Goal: Information Seeking & Learning: Learn about a topic

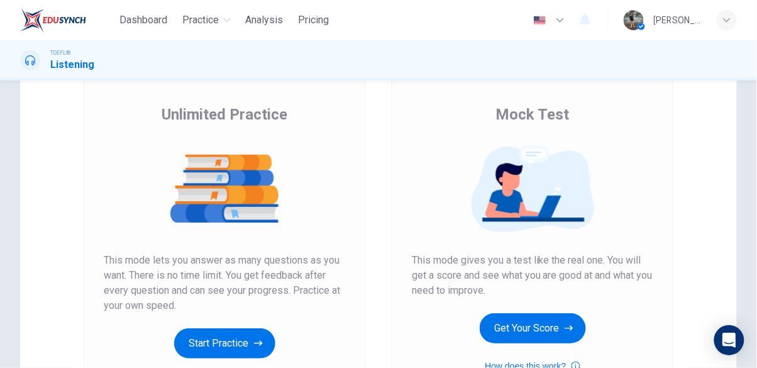
scroll to position [82, 0]
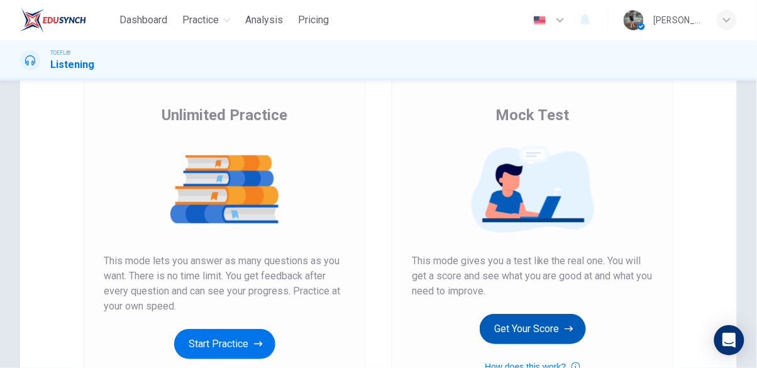
click at [523, 326] on button "Get Your Score" at bounding box center [532, 329] width 106 height 30
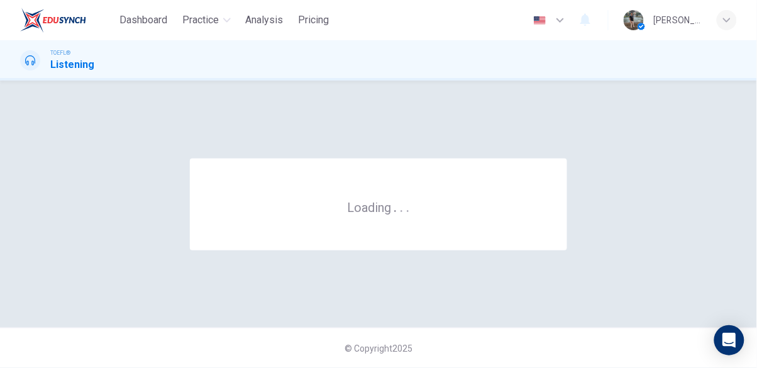
scroll to position [0, 0]
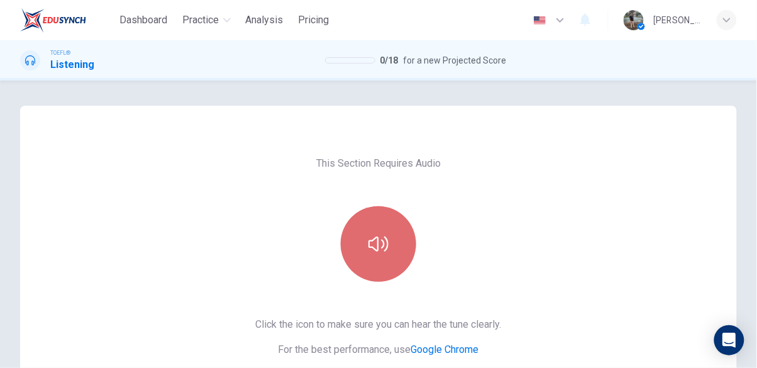
click at [389, 236] on button "button" at bounding box center [378, 243] width 75 height 75
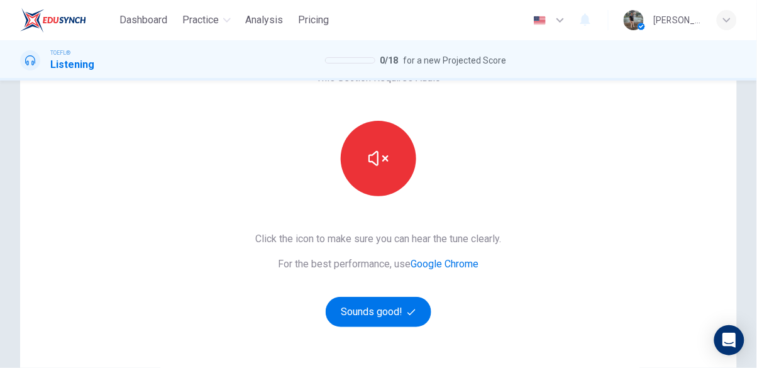
scroll to position [87, 0]
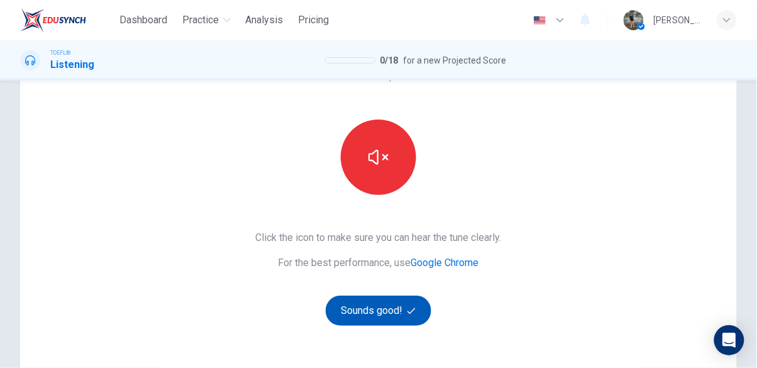
click at [405, 304] on button "Sounds good!" at bounding box center [379, 310] width 106 height 30
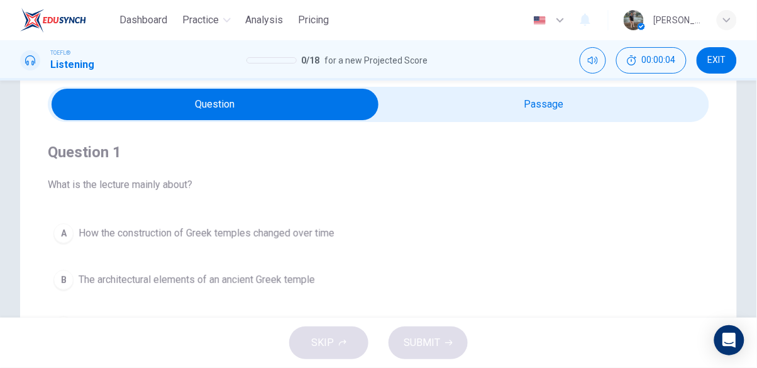
scroll to position [50, 0]
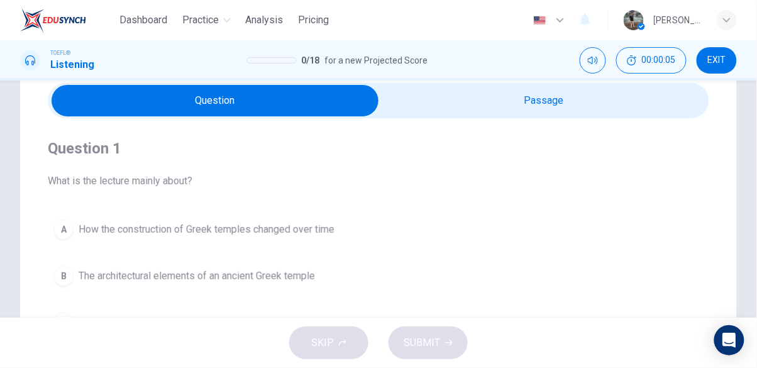
click at [561, 112] on input "checkbox" at bounding box center [215, 100] width 992 height 31
checkbox input "true"
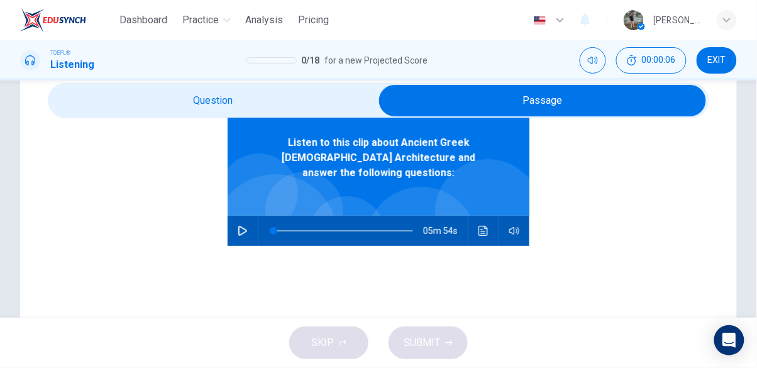
scroll to position [77, 0]
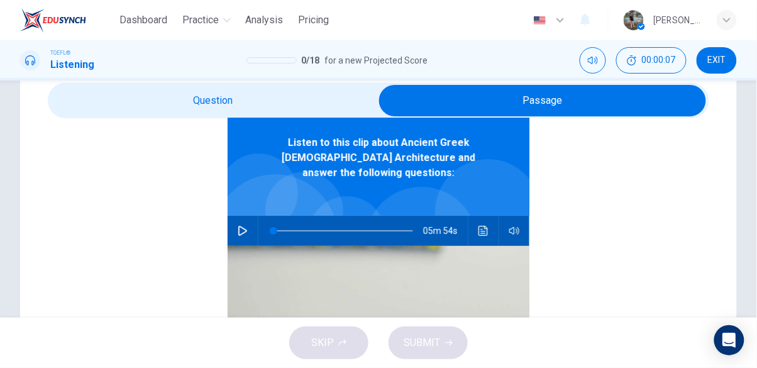
click at [247, 227] on icon "button" at bounding box center [243, 231] width 10 height 10
click at [243, 229] on icon "button" at bounding box center [243, 231] width 10 height 10
type input "0"
click at [720, 64] on span "EXIT" at bounding box center [717, 60] width 18 height 10
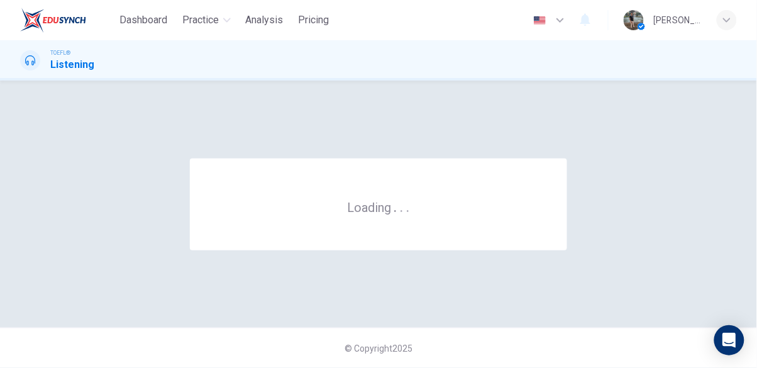
scroll to position [0, 0]
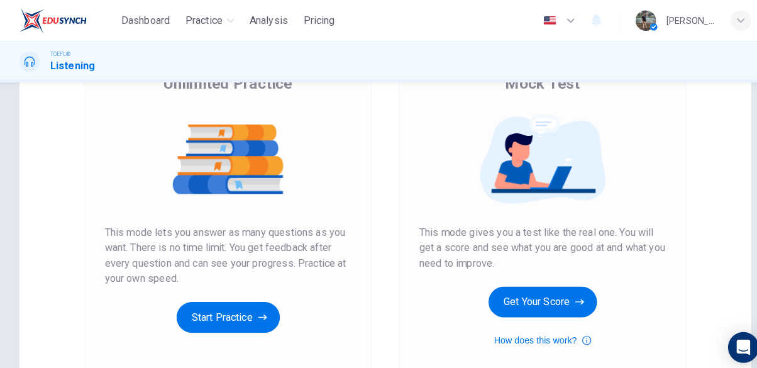
scroll to position [116, 0]
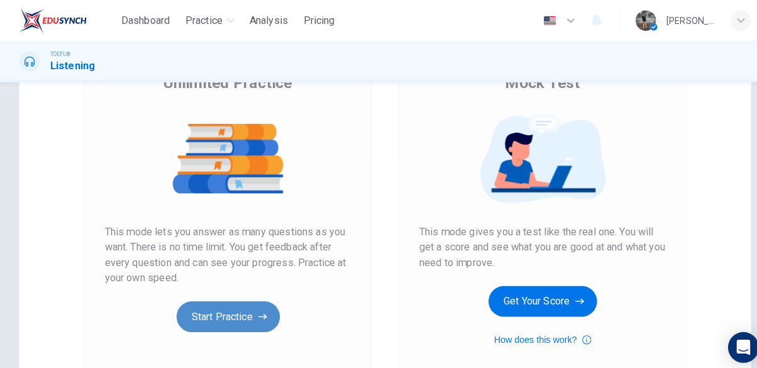
click at [240, 312] on button "Start Practice" at bounding box center [224, 310] width 101 height 30
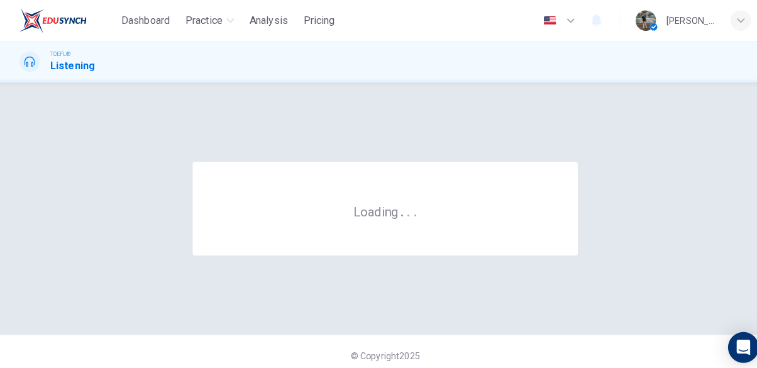
scroll to position [0, 0]
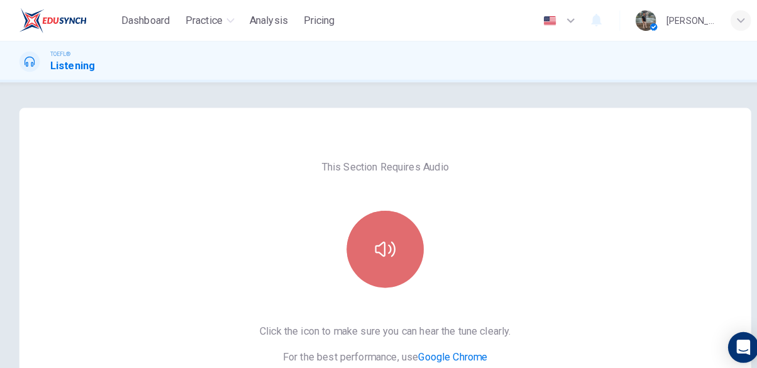
click at [388, 242] on button "button" at bounding box center [378, 243] width 75 height 75
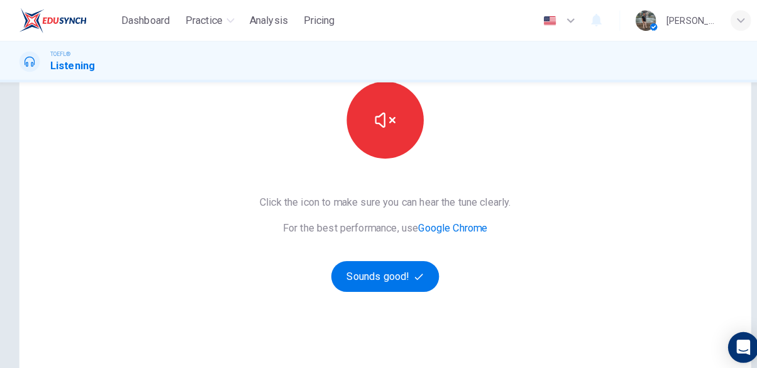
scroll to position [124, 0]
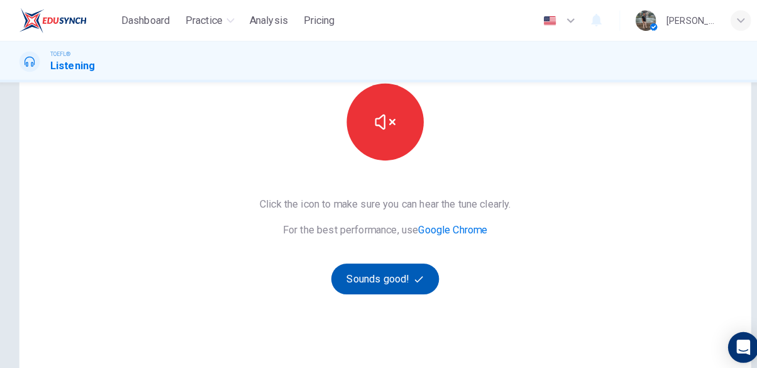
click at [402, 278] on button "Sounds good!" at bounding box center [379, 273] width 106 height 30
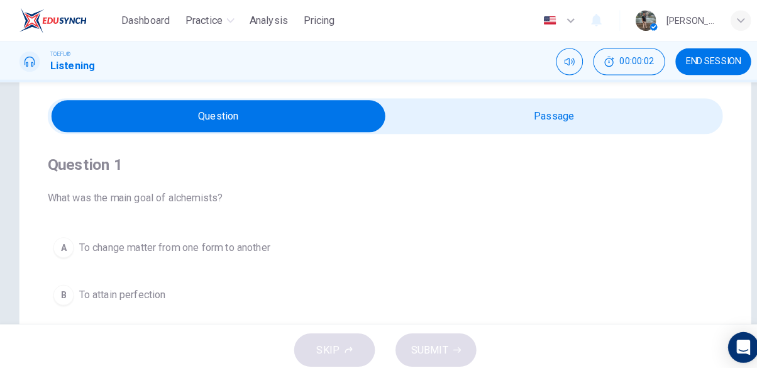
scroll to position [39, 0]
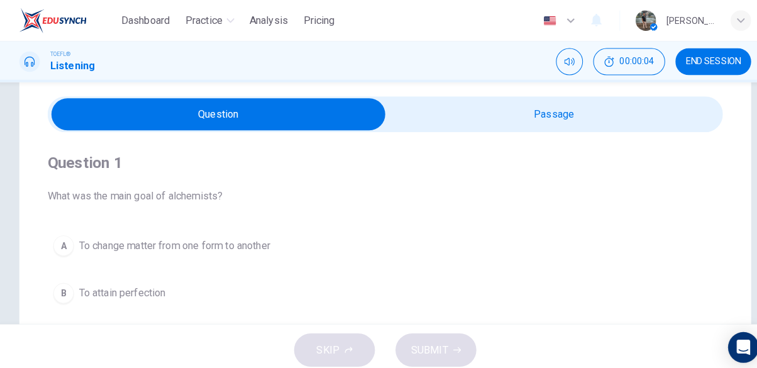
click at [554, 111] on input "checkbox" at bounding box center [215, 111] width 992 height 31
checkbox input "true"
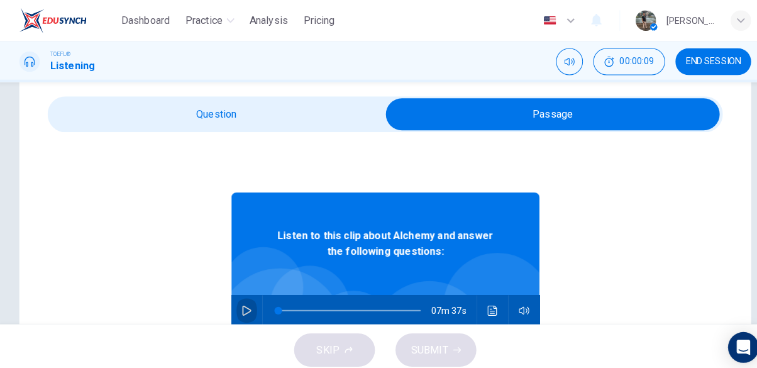
click at [240, 299] on icon "button" at bounding box center [243, 304] width 10 height 10
type input "0"
click at [207, 111] on input "checkbox" at bounding box center [543, 111] width 992 height 31
checkbox input "false"
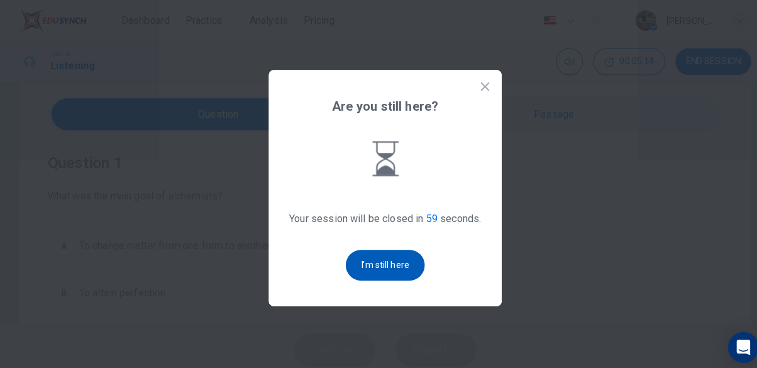
click at [413, 275] on button "I'm still here" at bounding box center [378, 259] width 77 height 30
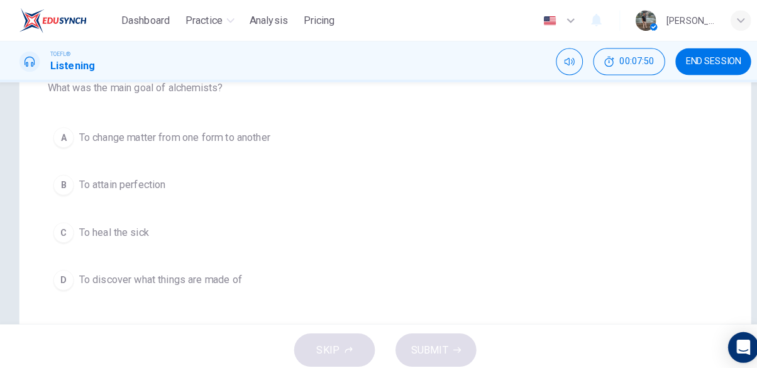
scroll to position [146, 0]
click at [130, 182] on span "To attain perfection" at bounding box center [121, 180] width 85 height 15
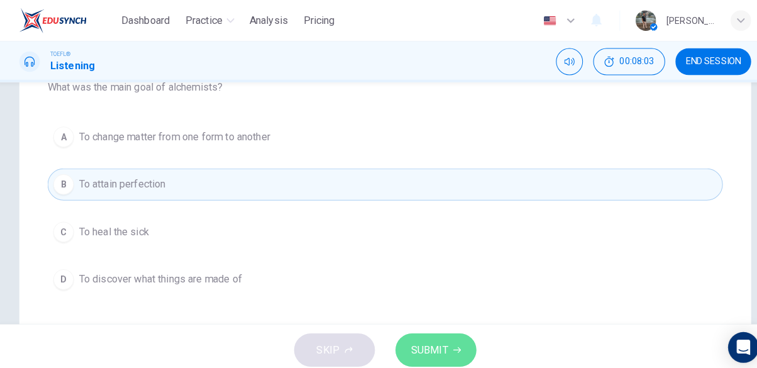
click at [430, 349] on span "SUBMIT" at bounding box center [421, 343] width 36 height 18
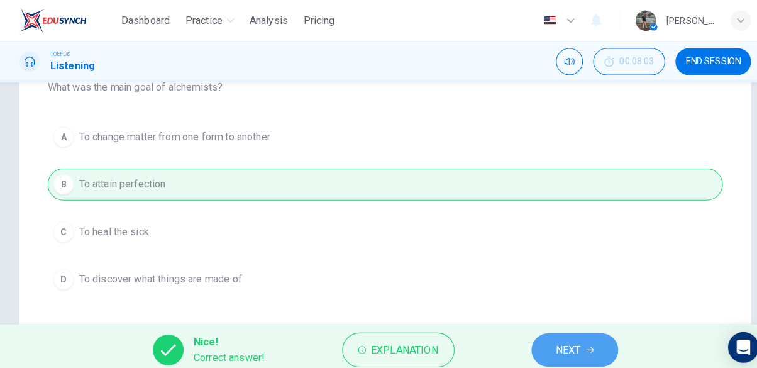
click at [559, 346] on span "NEXT" at bounding box center [557, 343] width 25 height 18
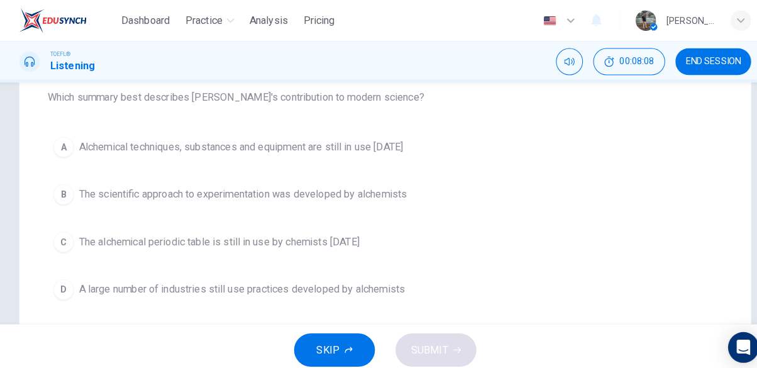
scroll to position [136, 0]
click at [198, 144] on span "Alchemical techniques, substances and equipment are still in use [DATE]" at bounding box center [237, 143] width 317 height 15
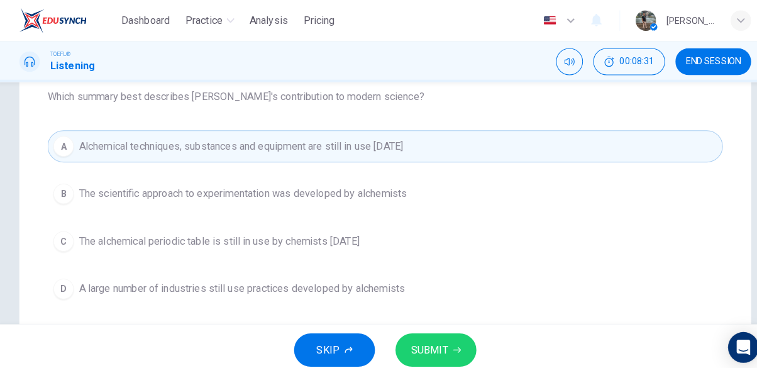
click at [424, 335] on span "SUBMIT" at bounding box center [421, 343] width 36 height 18
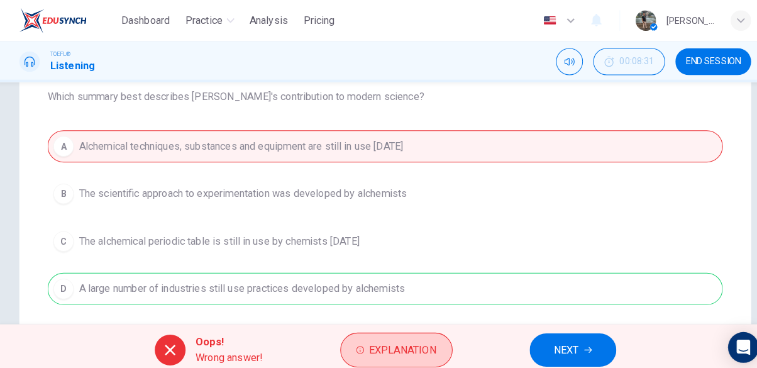
click at [386, 344] on span "Explanation" at bounding box center [396, 343] width 66 height 18
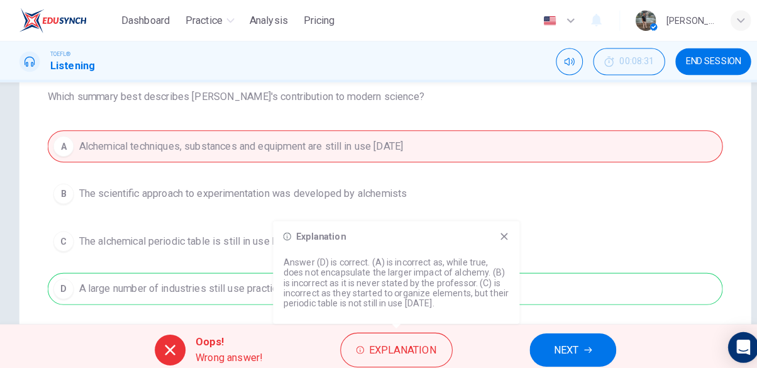
click at [496, 230] on icon at bounding box center [494, 231] width 7 height 7
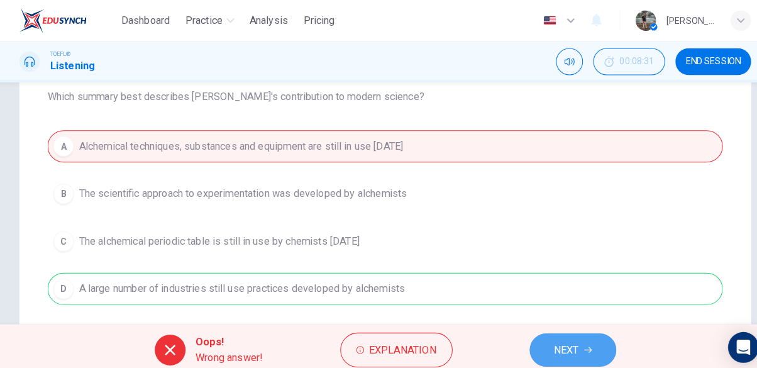
click at [570, 342] on button "NEXT" at bounding box center [562, 342] width 85 height 33
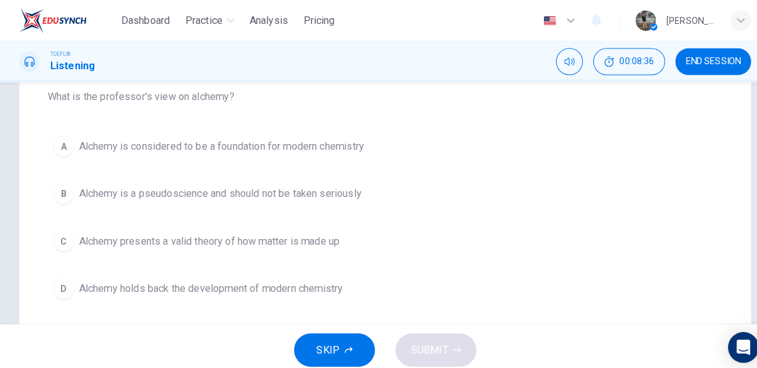
click at [312, 133] on button "A Alchemy is considered to be a foundation for modern chemistry" at bounding box center [378, 143] width 661 height 31
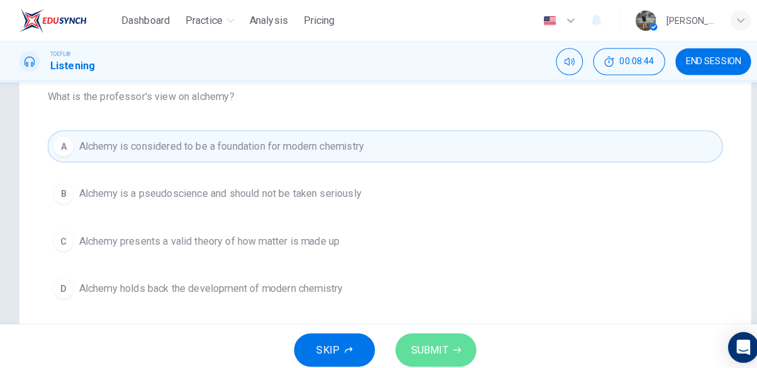
click at [441, 339] on button "SUBMIT" at bounding box center [427, 342] width 79 height 33
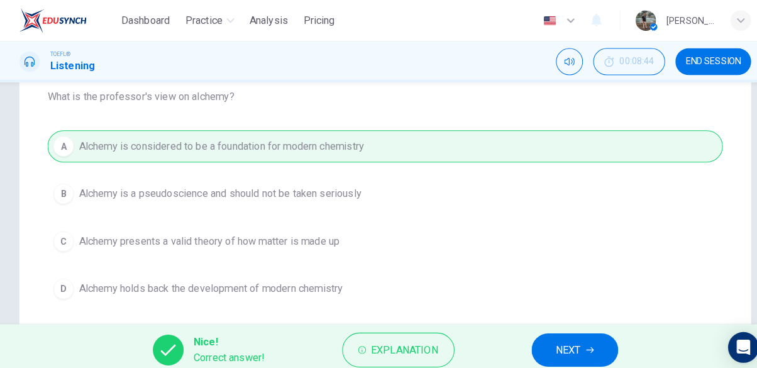
click at [574, 338] on button "NEXT" at bounding box center [564, 342] width 85 height 33
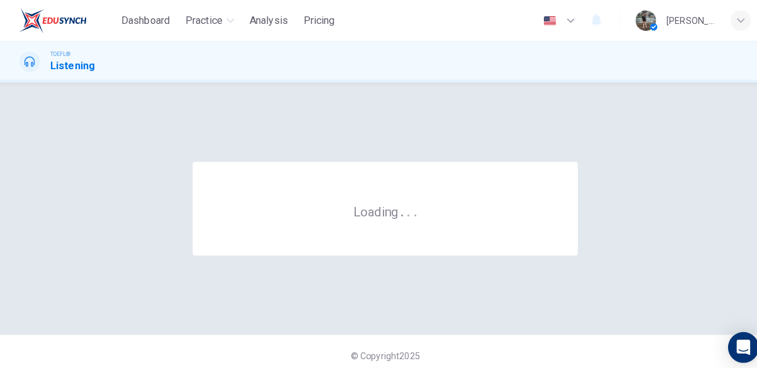
scroll to position [0, 0]
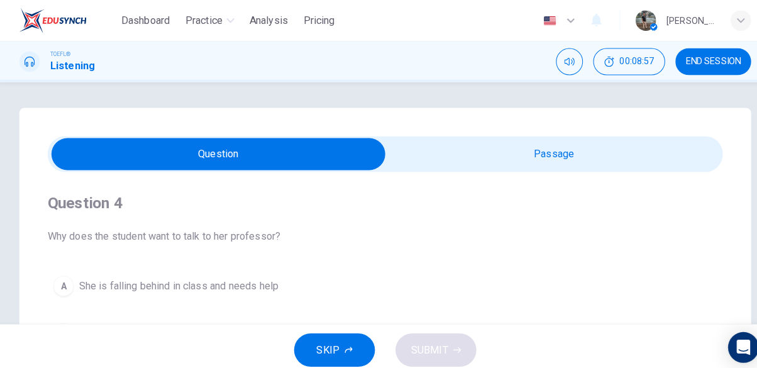
click at [546, 161] on input "checkbox" at bounding box center [215, 150] width 992 height 31
checkbox input "true"
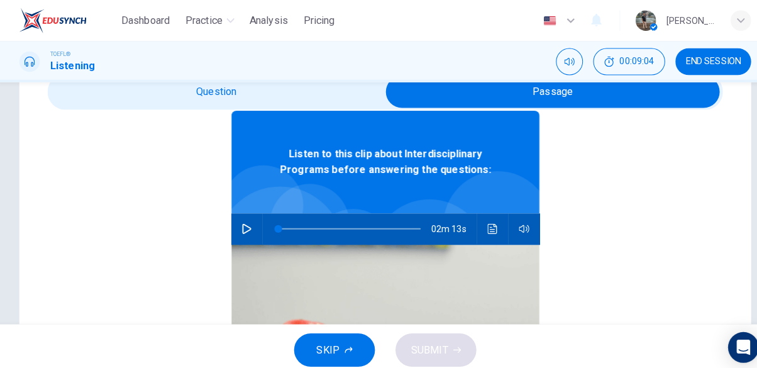
scroll to position [60, 0]
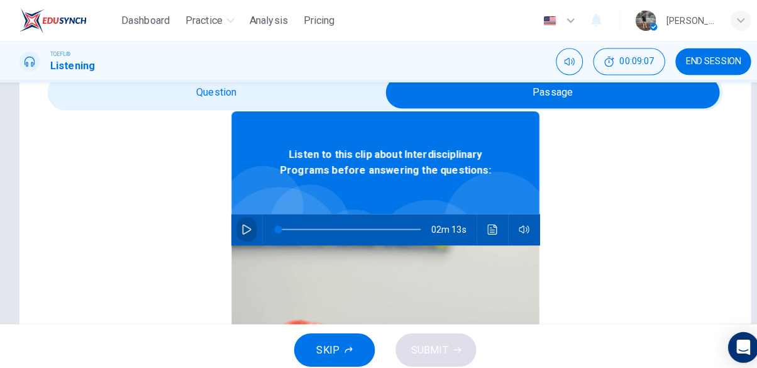
click at [241, 226] on icon "button" at bounding box center [243, 224] width 10 height 10
type input "0"
click at [168, 97] on input "checkbox" at bounding box center [543, 90] width 992 height 31
checkbox input "false"
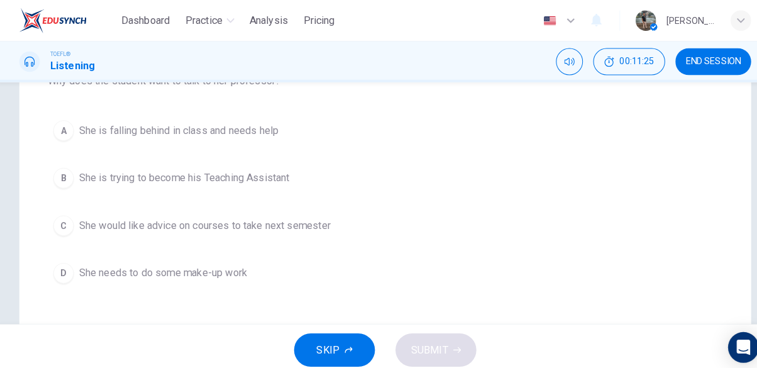
scroll to position [155, 0]
click at [149, 221] on span "She would like advice on courses to take next semester" at bounding box center [202, 218] width 246 height 15
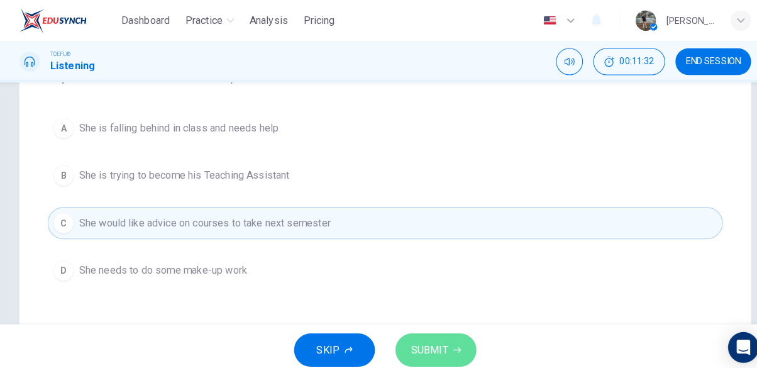
click at [439, 338] on span "SUBMIT" at bounding box center [421, 343] width 36 height 18
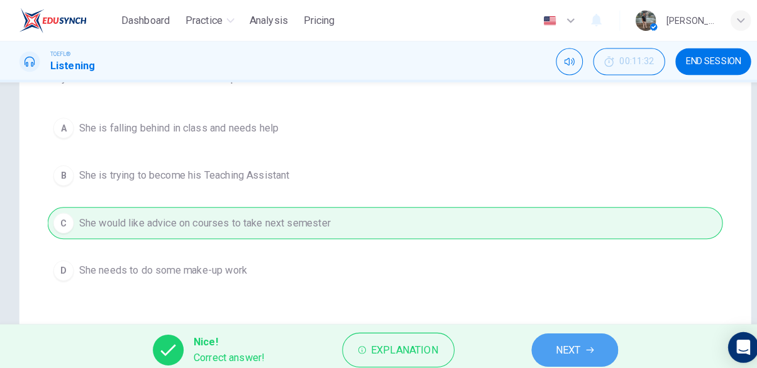
click at [554, 335] on span "NEXT" at bounding box center [557, 343] width 25 height 18
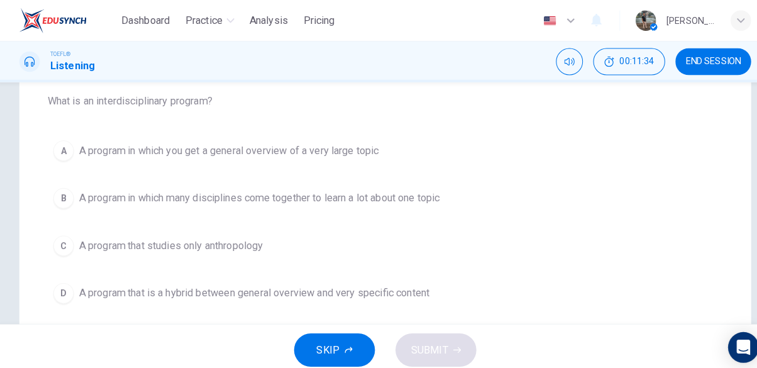
scroll to position [134, 0]
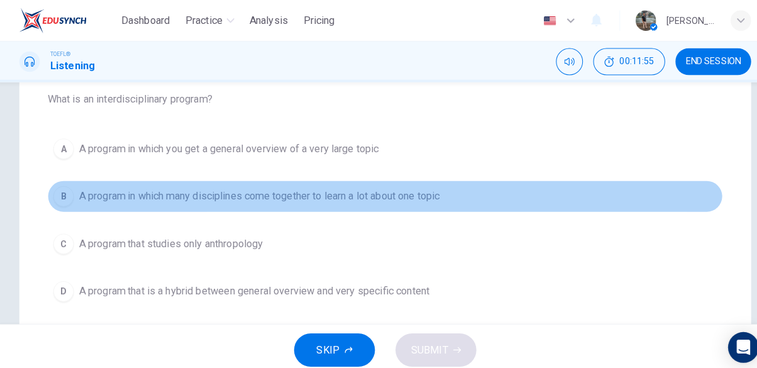
click at [225, 199] on button "B A program in which many disciplines come together to learn a lot about one to…" at bounding box center [378, 192] width 661 height 31
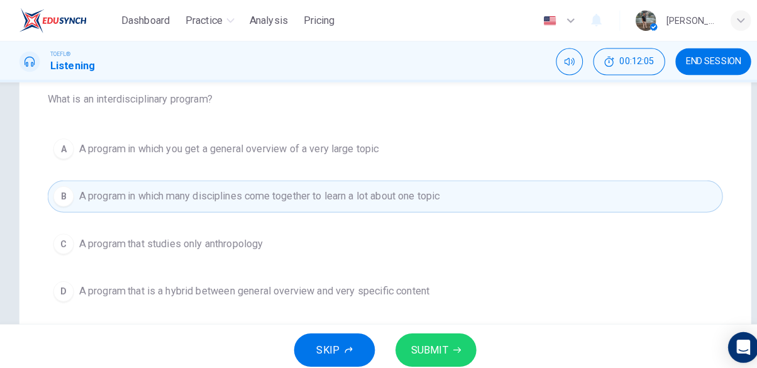
click at [440, 341] on button "SUBMIT" at bounding box center [427, 342] width 79 height 33
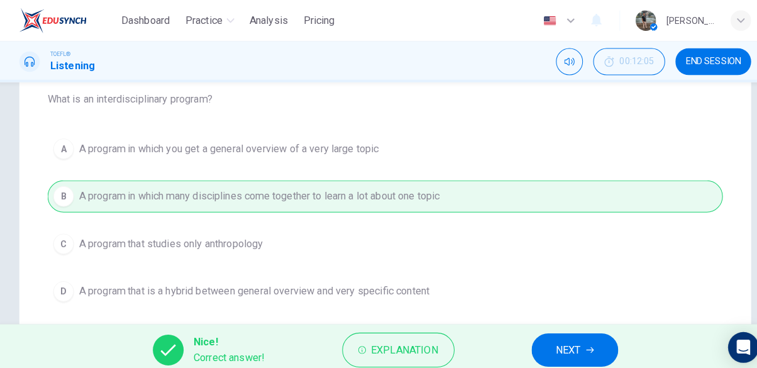
click at [560, 340] on span "NEXT" at bounding box center [557, 343] width 25 height 18
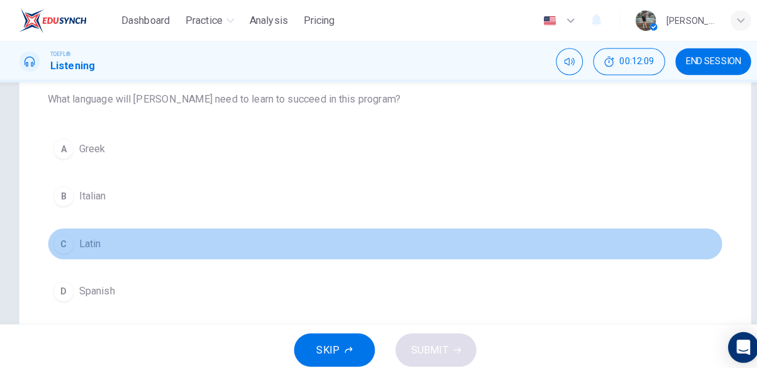
click at [82, 237] on span "Latin" at bounding box center [89, 238] width 21 height 15
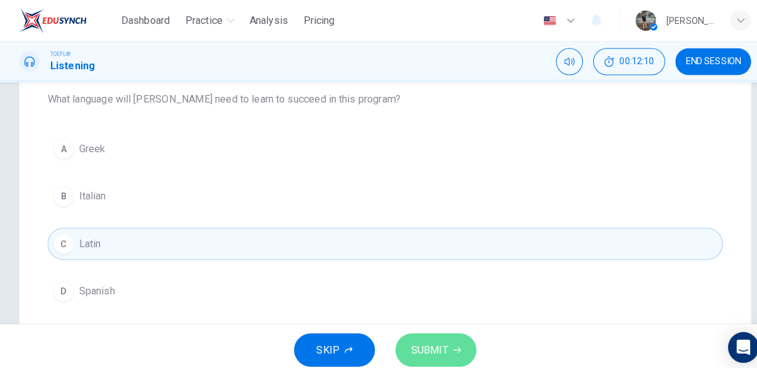
click at [458, 344] on button "SUBMIT" at bounding box center [427, 342] width 79 height 33
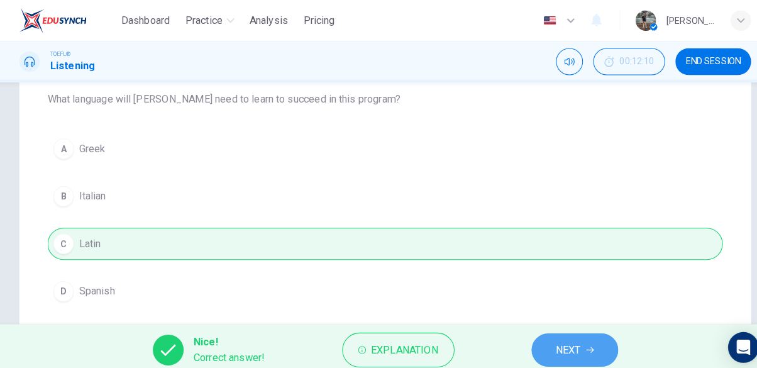
click at [563, 344] on span "NEXT" at bounding box center [557, 343] width 25 height 18
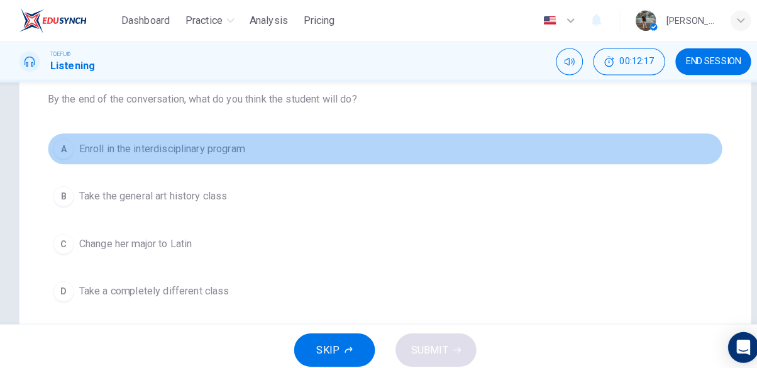
click at [178, 144] on span "Enroll in the interdisciplinary program" at bounding box center [160, 145] width 162 height 15
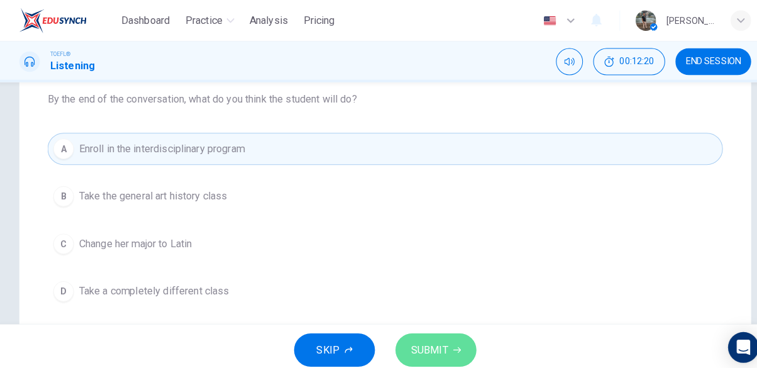
click at [424, 338] on span "SUBMIT" at bounding box center [421, 343] width 36 height 18
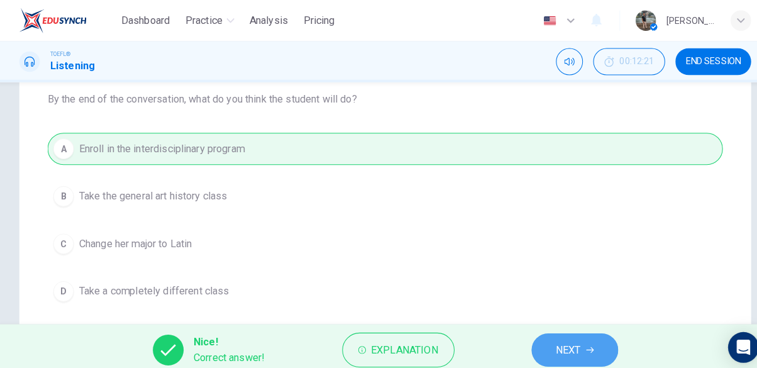
click at [542, 353] on button "NEXT" at bounding box center [564, 342] width 85 height 33
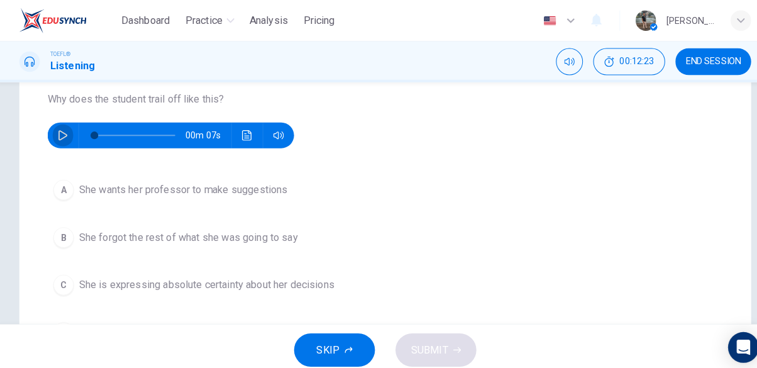
click at [64, 131] on icon "button" at bounding box center [62, 133] width 9 height 10
type input "0"
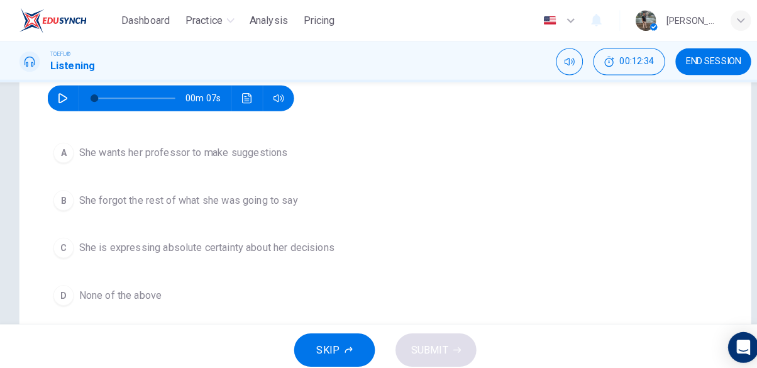
scroll to position [171, 0]
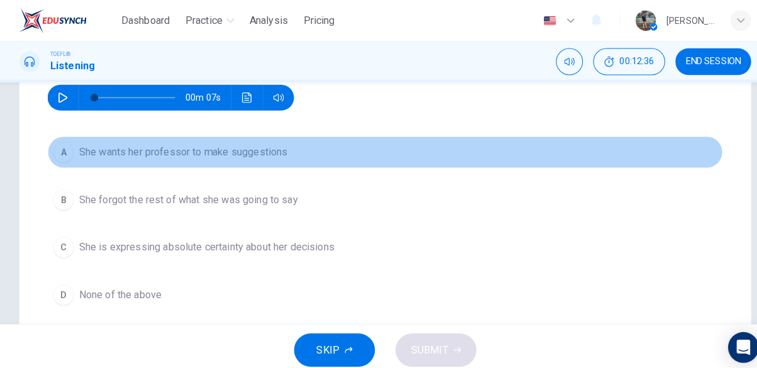
click at [138, 148] on span "She wants her professor to make suggestions" at bounding box center [181, 148] width 204 height 15
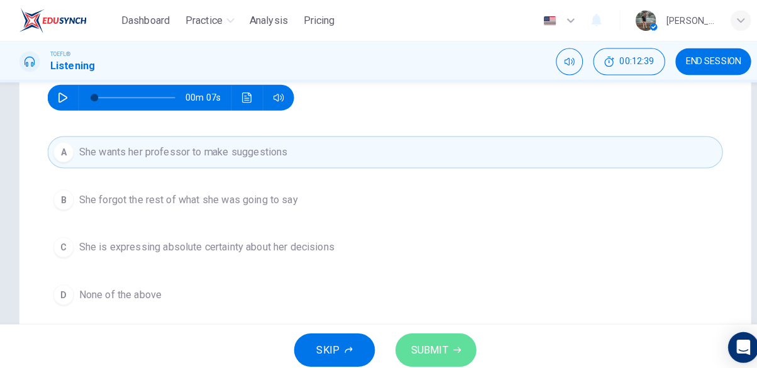
click at [439, 343] on button "SUBMIT" at bounding box center [427, 342] width 79 height 33
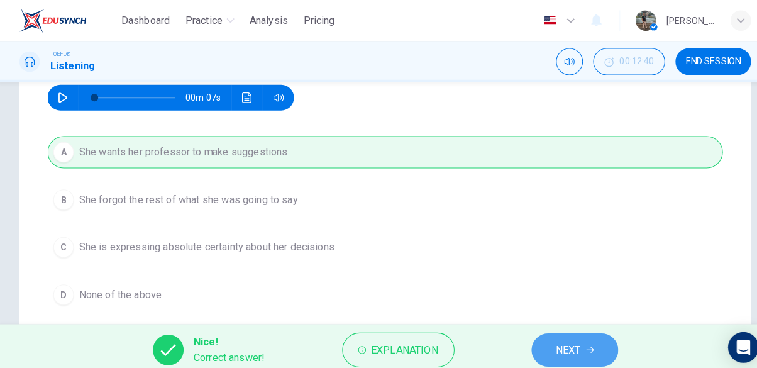
click at [556, 341] on span "NEXT" at bounding box center [557, 343] width 25 height 18
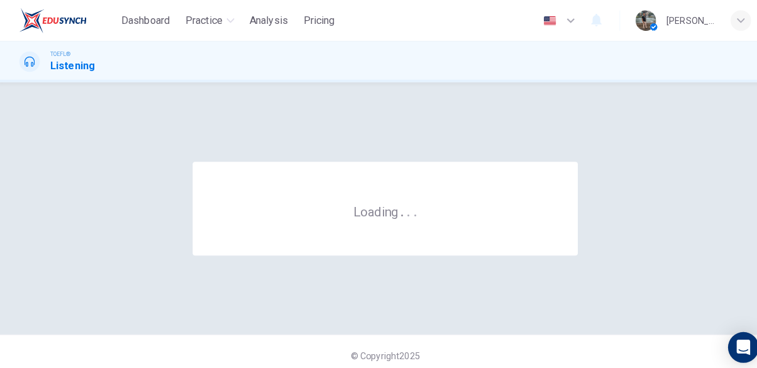
scroll to position [0, 0]
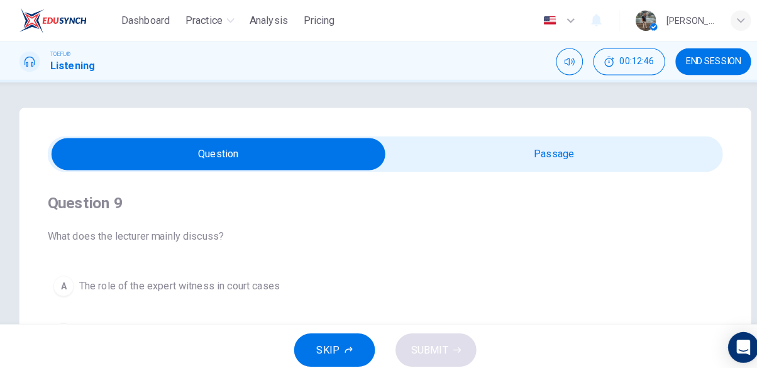
click at [576, 152] on input "checkbox" at bounding box center [215, 150] width 992 height 31
checkbox input "true"
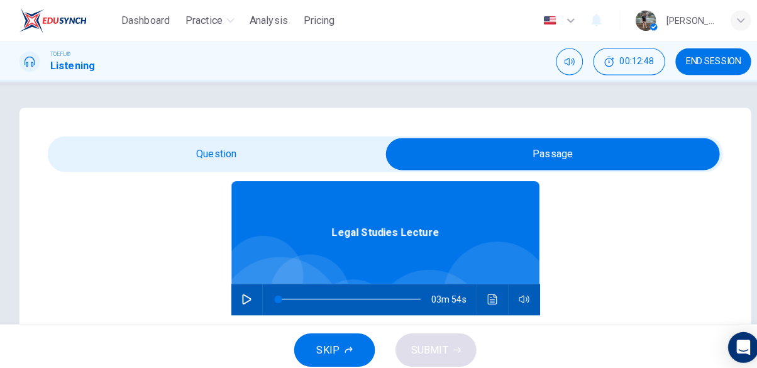
scroll to position [70, 0]
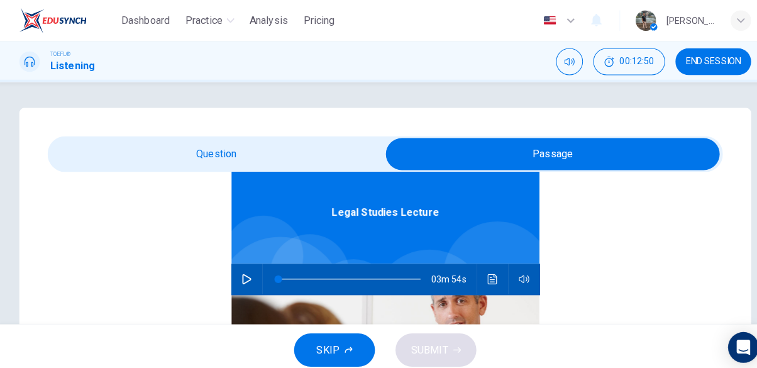
click at [236, 277] on button "button" at bounding box center [243, 273] width 20 height 30
type input "0"
click at [280, 144] on input "checkbox" at bounding box center [543, 150] width 992 height 31
checkbox input "false"
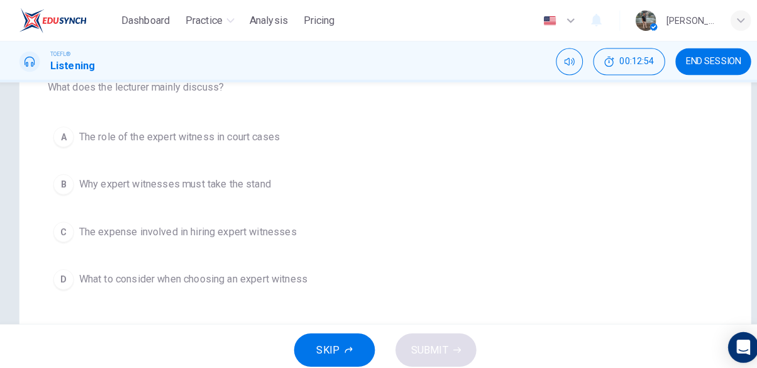
scroll to position [146, 0]
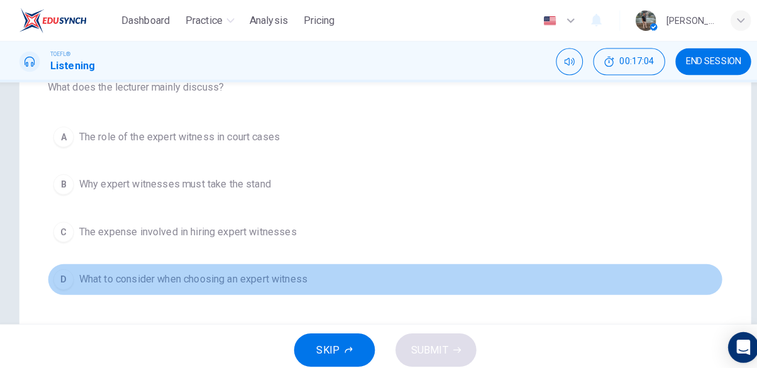
click at [173, 275] on span "What to consider when choosing an expert witness" at bounding box center [191, 273] width 224 height 15
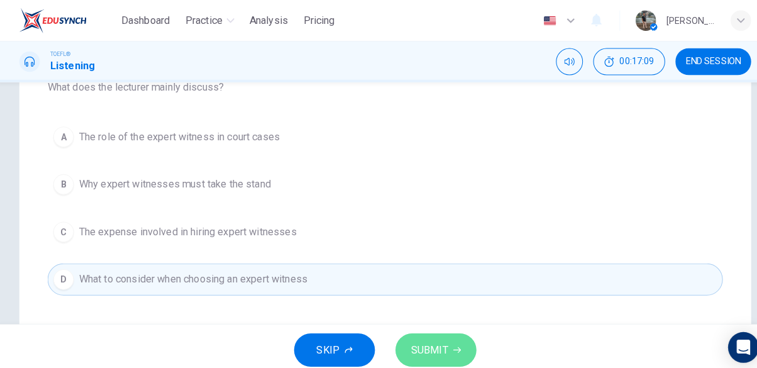
click at [434, 340] on span "SUBMIT" at bounding box center [421, 343] width 36 height 18
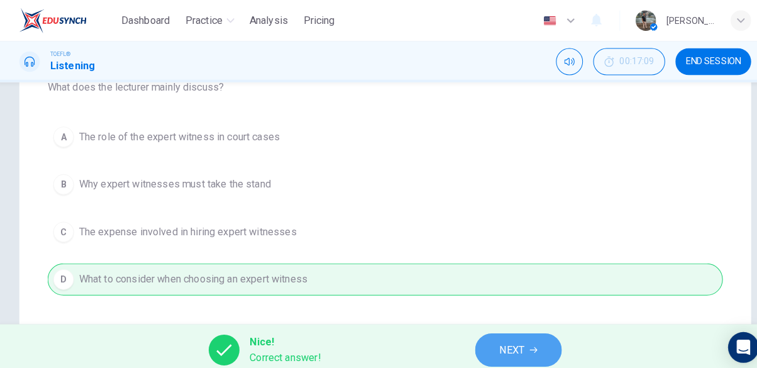
click at [520, 339] on icon "button" at bounding box center [524, 343] width 8 height 8
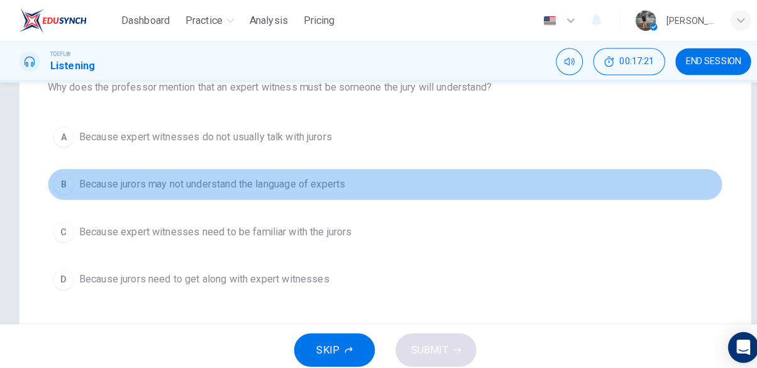
click at [186, 181] on span "Because jurors may not understand the language of experts" at bounding box center [209, 180] width 261 height 15
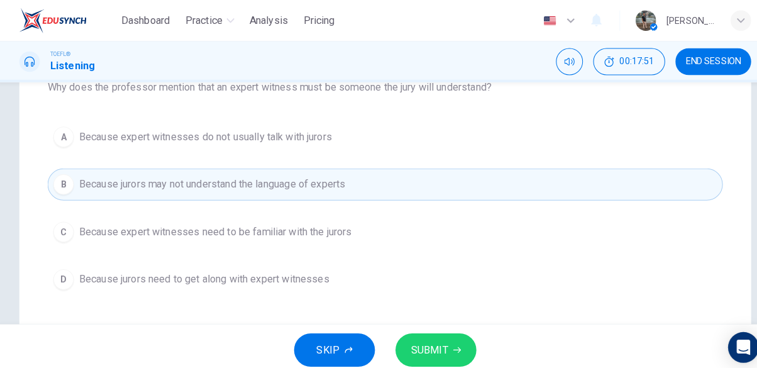
click at [429, 346] on span "SUBMIT" at bounding box center [421, 343] width 36 height 18
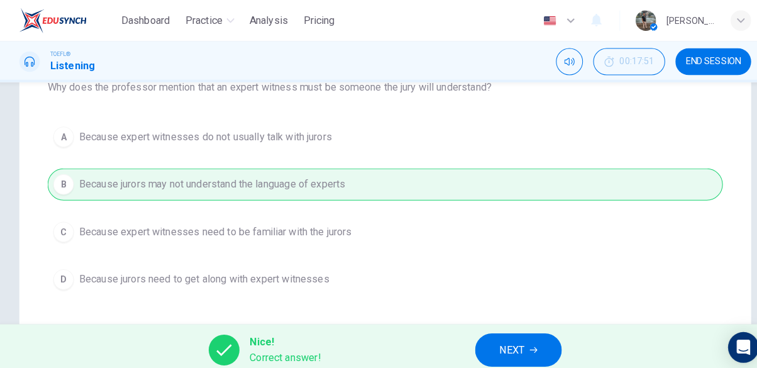
click at [519, 342] on button "NEXT" at bounding box center [508, 342] width 85 height 33
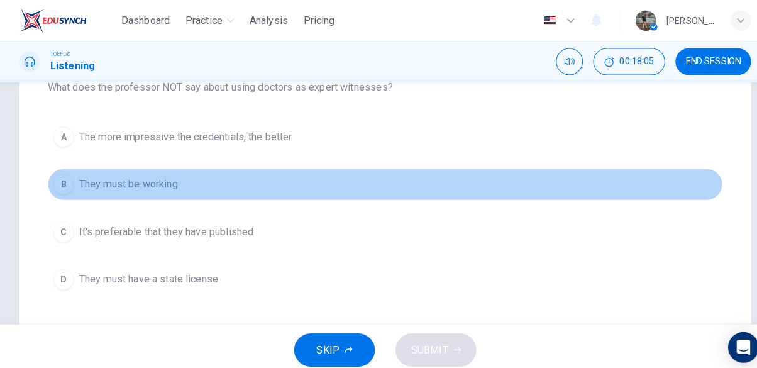
click at [158, 183] on span "They must be working" at bounding box center [127, 180] width 97 height 15
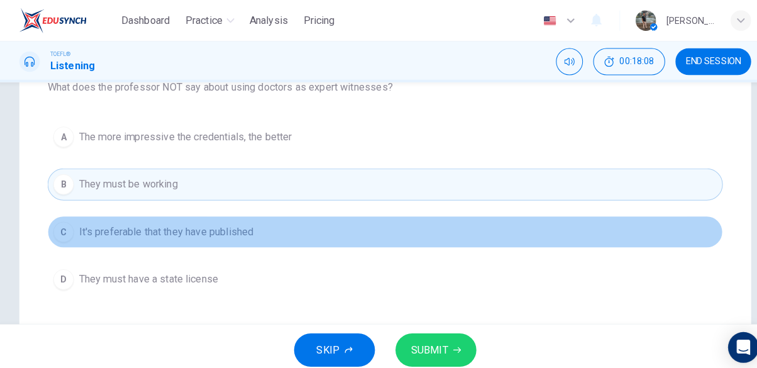
click at [137, 233] on span "It's preferable that they have published" at bounding box center [164, 226] width 171 height 15
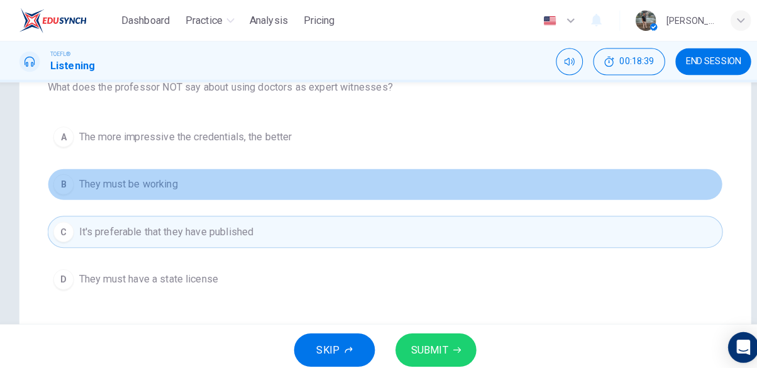
click at [165, 187] on span "They must be working" at bounding box center [127, 180] width 97 height 15
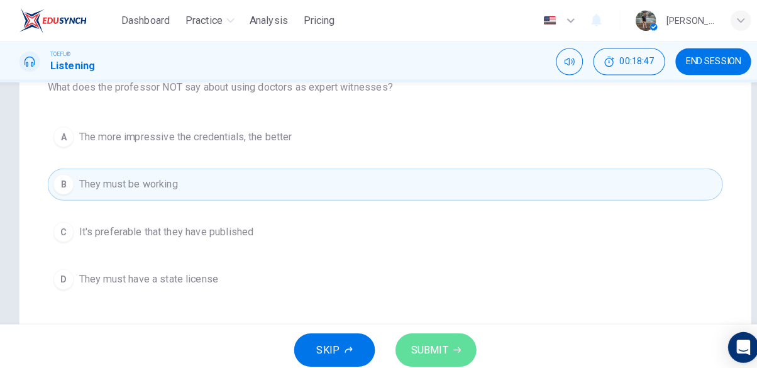
click at [437, 346] on span "SUBMIT" at bounding box center [421, 343] width 36 height 18
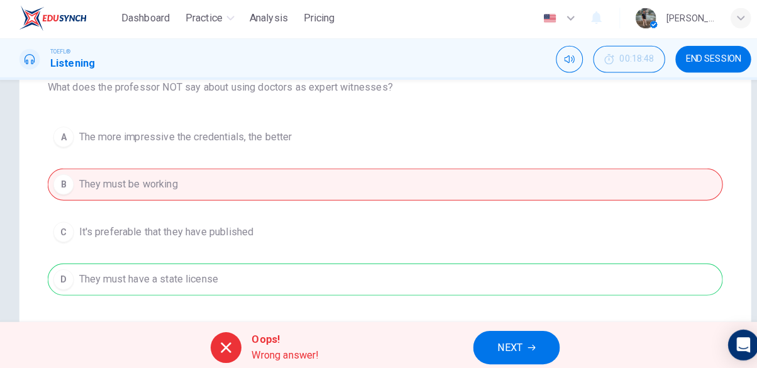
scroll to position [136, 0]
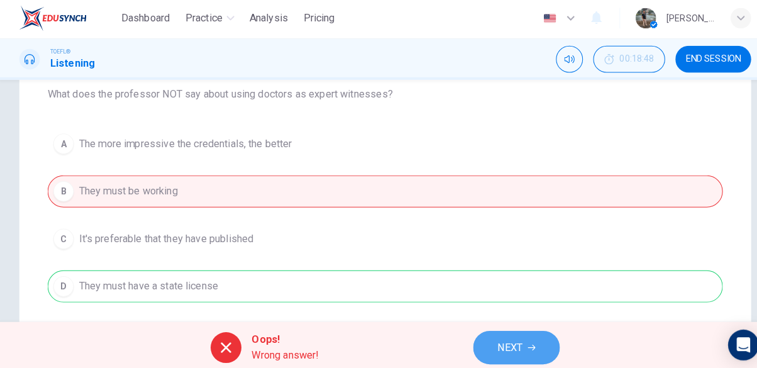
click at [518, 341] on icon "button" at bounding box center [522, 343] width 8 height 8
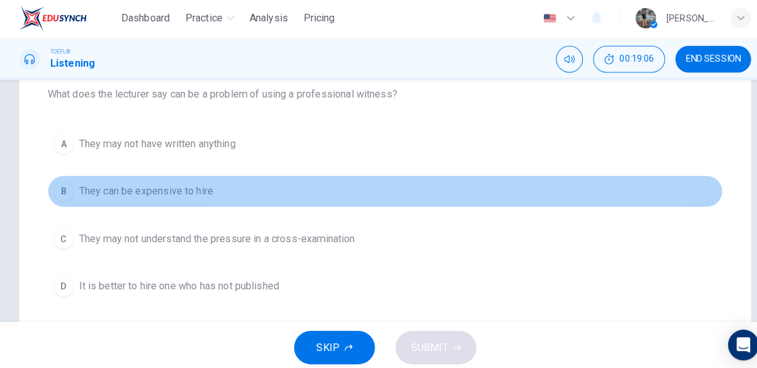
click at [107, 189] on span "They can be expensive to hire" at bounding box center [144, 189] width 131 height 15
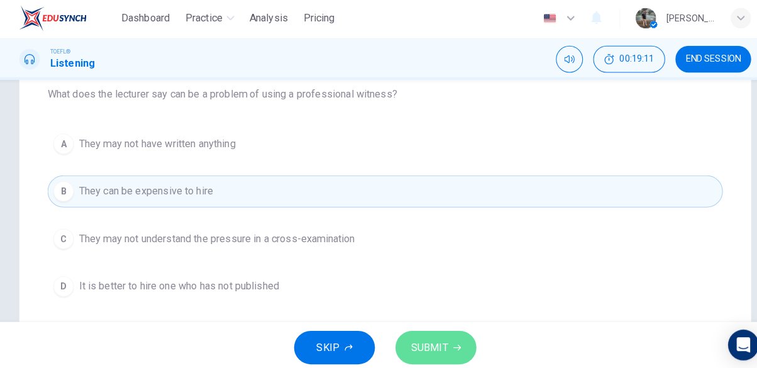
click at [452, 344] on button "SUBMIT" at bounding box center [427, 342] width 79 height 33
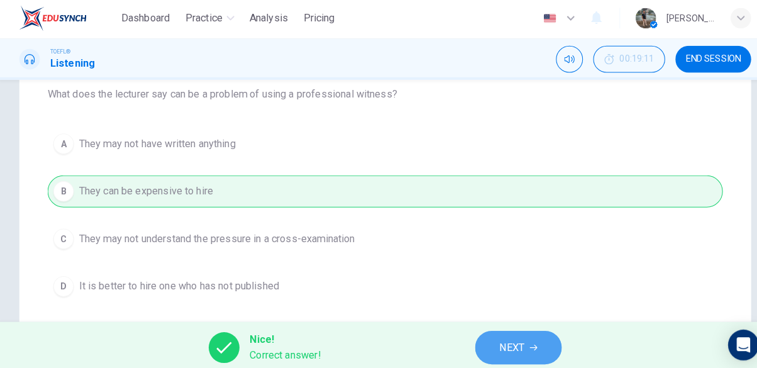
click at [523, 342] on icon "button" at bounding box center [524, 343] width 8 height 8
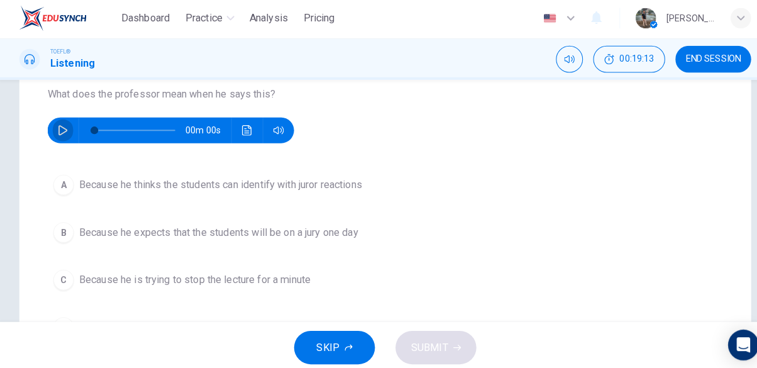
click at [60, 130] on icon "button" at bounding box center [63, 130] width 10 height 10
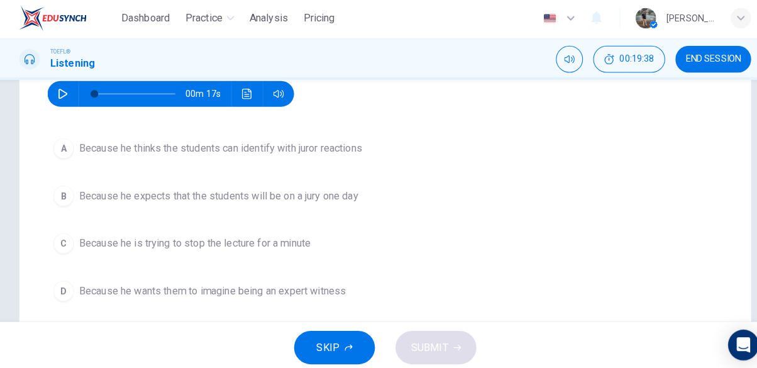
scroll to position [176, 0]
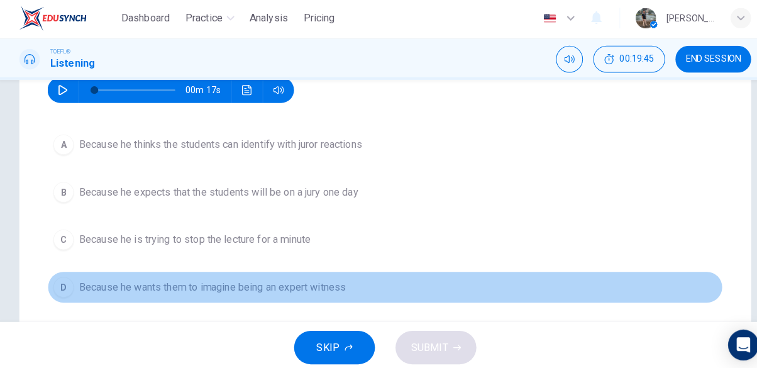
click at [133, 278] on span "Because he wants them to imagine being an expert witness" at bounding box center [209, 283] width 261 height 15
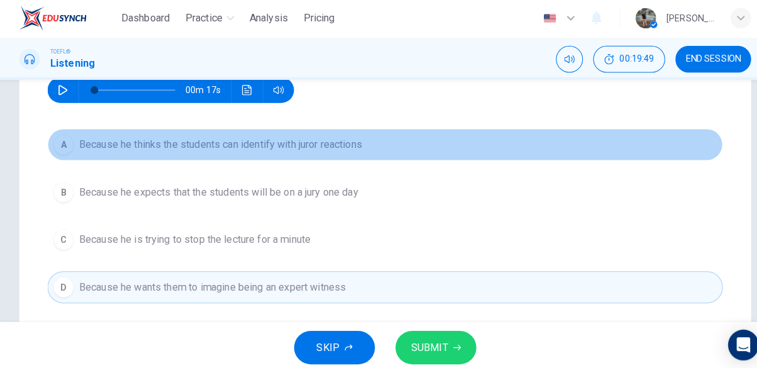
click at [180, 140] on span "Because he thinks the students can identify with juror reactions" at bounding box center [217, 143] width 277 height 15
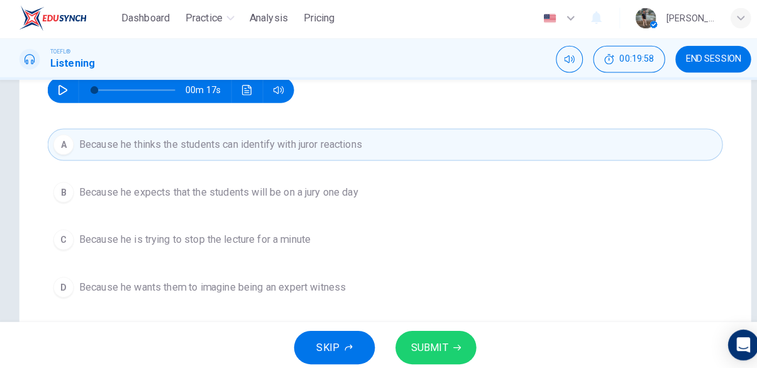
click at [148, 87] on span at bounding box center [133, 90] width 79 height 26
click at [60, 83] on button "button" at bounding box center [63, 90] width 20 height 25
type input "0"
click at [445, 342] on icon "button" at bounding box center [449, 343] width 8 height 8
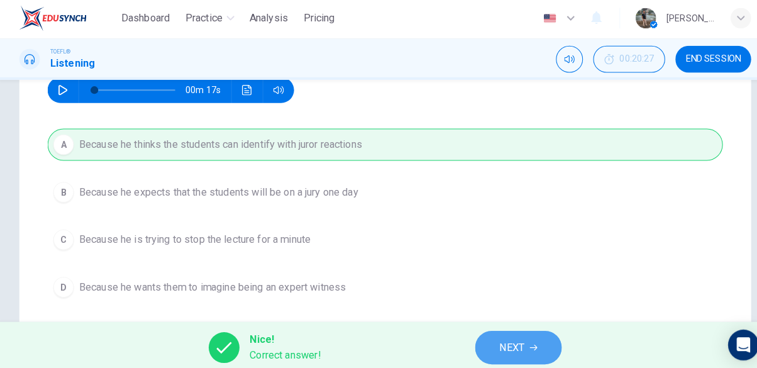
click at [527, 346] on icon "button" at bounding box center [524, 343] width 8 height 8
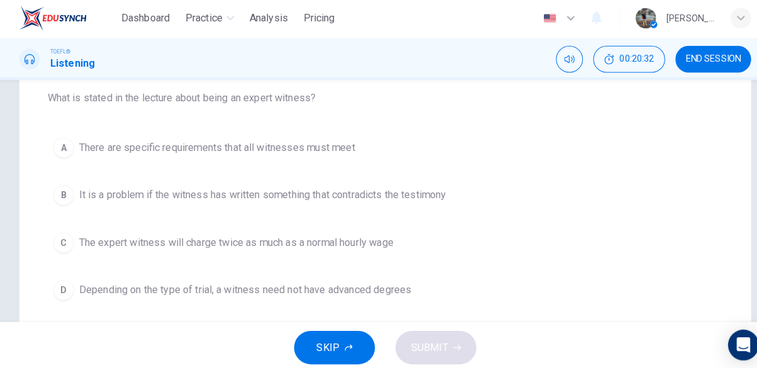
scroll to position [135, 0]
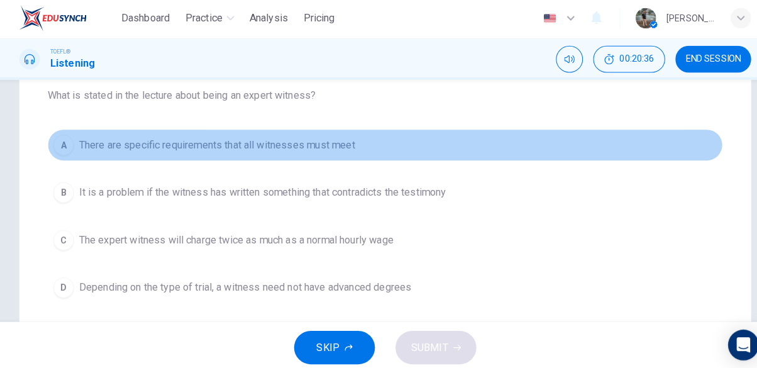
click at [211, 139] on span "There are specific requirements that all witnesses must meet" at bounding box center [214, 144] width 270 height 15
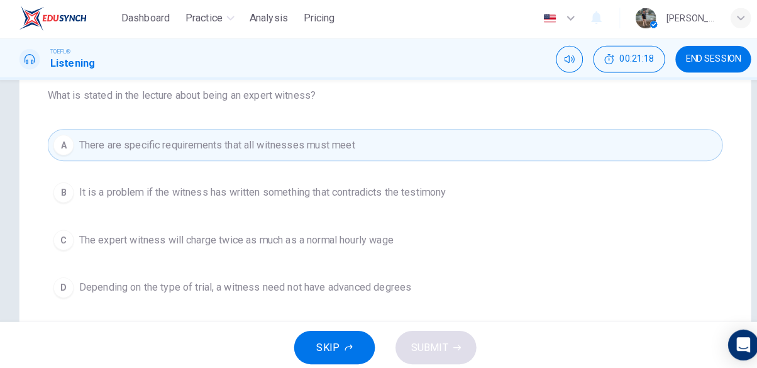
click at [423, 189] on span "It is a problem if the witness has written something that contradicts the testi…" at bounding box center [258, 190] width 359 height 15
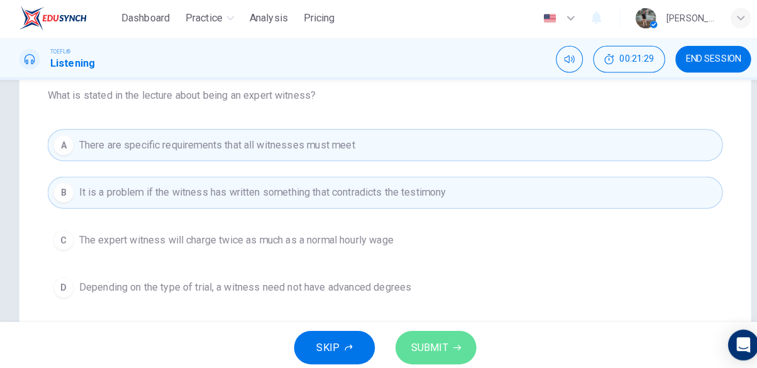
click at [445, 336] on button "SUBMIT" at bounding box center [427, 342] width 79 height 33
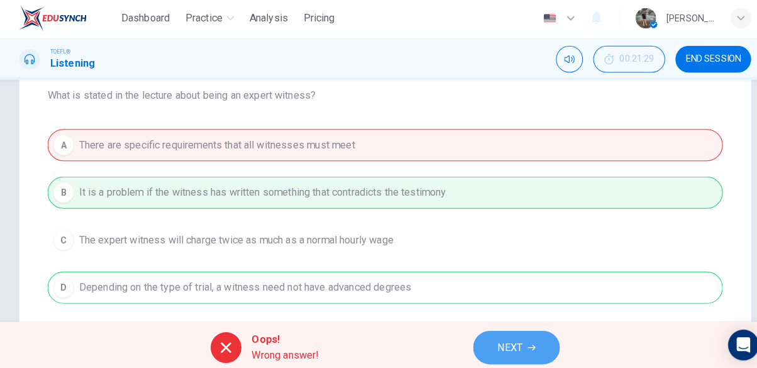
click at [535, 339] on button "NEXT" at bounding box center [506, 342] width 85 height 33
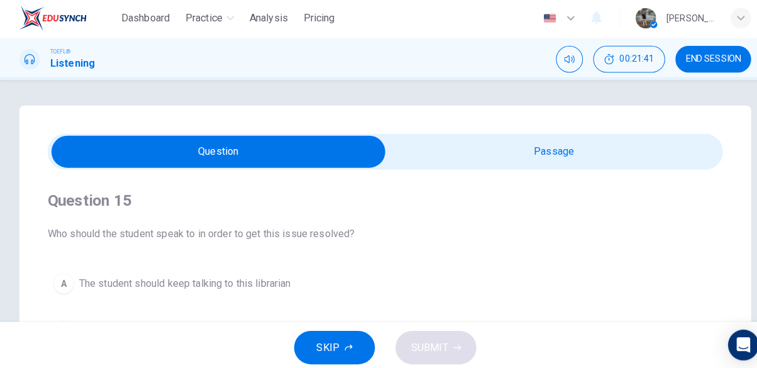
click at [574, 144] on input "checkbox" at bounding box center [215, 150] width 992 height 31
checkbox input "true"
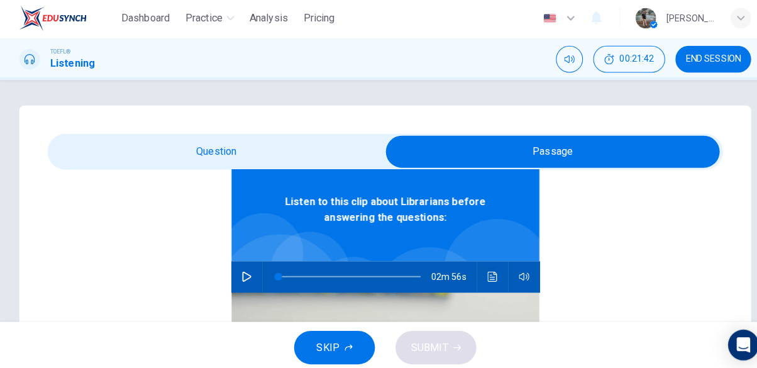
scroll to position [70, 0]
click at [251, 279] on button "button" at bounding box center [243, 273] width 20 height 30
type input "0"
click at [298, 151] on input "checkbox" at bounding box center [543, 150] width 992 height 31
checkbox input "false"
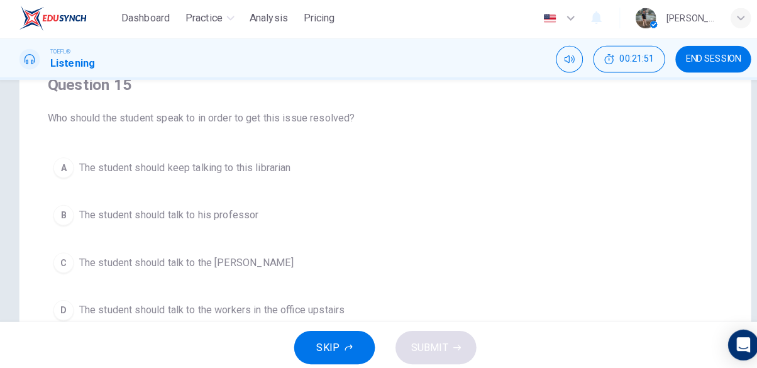
scroll to position [120, 0]
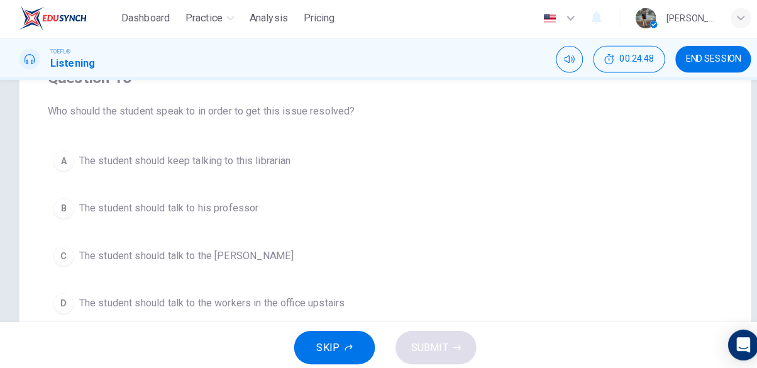
click at [197, 295] on span "The student should talk to the workers in the office upstairs" at bounding box center [209, 299] width 260 height 15
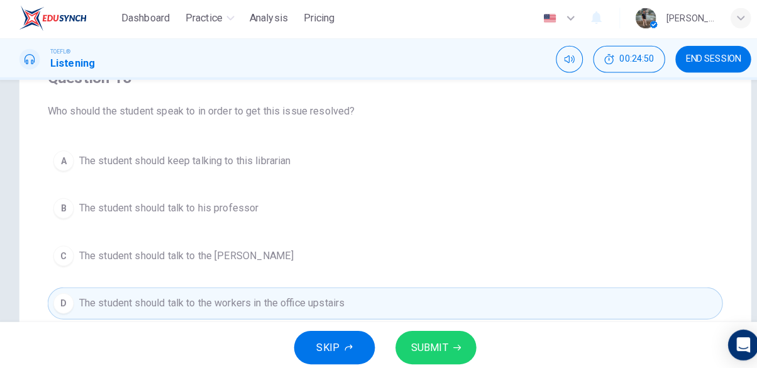
click at [451, 346] on button "SUBMIT" at bounding box center [427, 342] width 79 height 33
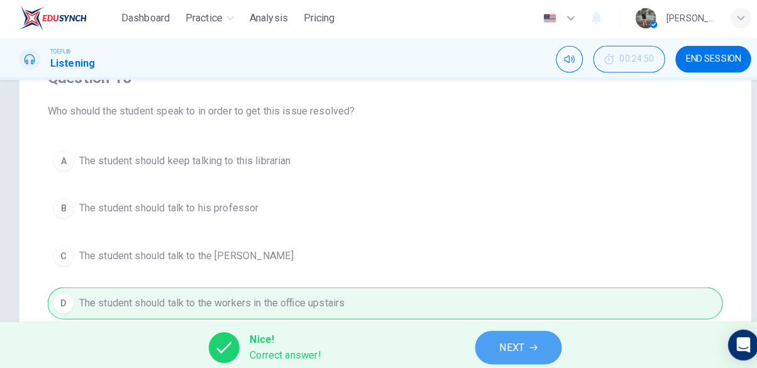
click at [520, 349] on button "NEXT" at bounding box center [508, 342] width 85 height 33
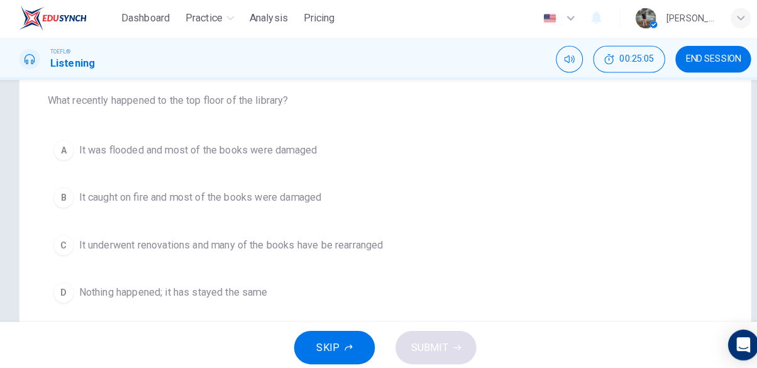
scroll to position [131, 0]
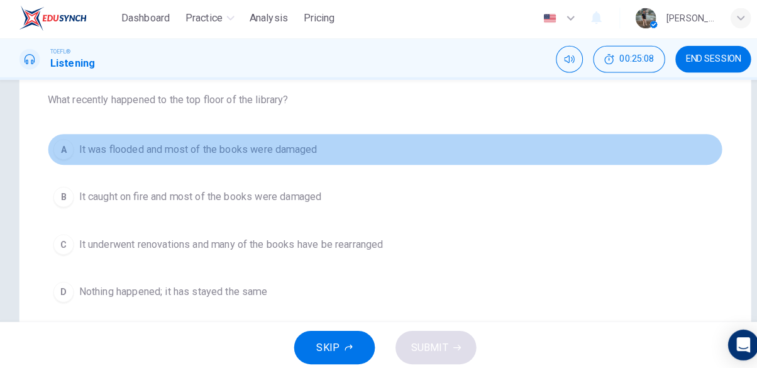
click at [180, 156] on span "It was flooded and most of the books were damaged" at bounding box center [195, 148] width 233 height 15
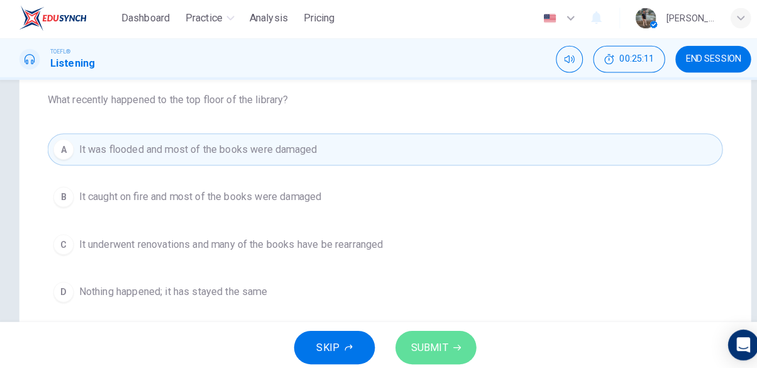
click at [441, 345] on button "SUBMIT" at bounding box center [427, 342] width 79 height 33
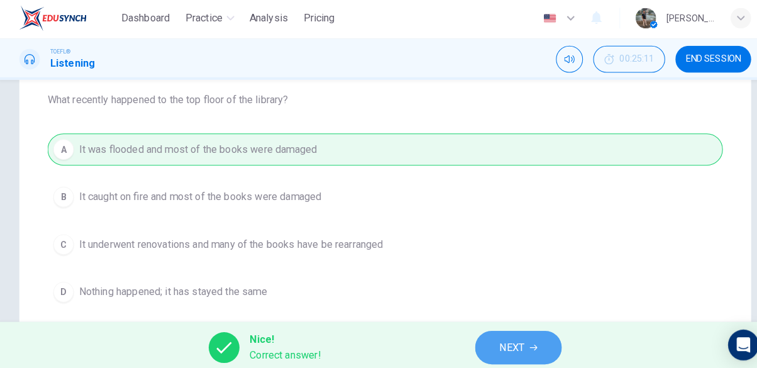
click at [519, 344] on button "NEXT" at bounding box center [508, 342] width 85 height 33
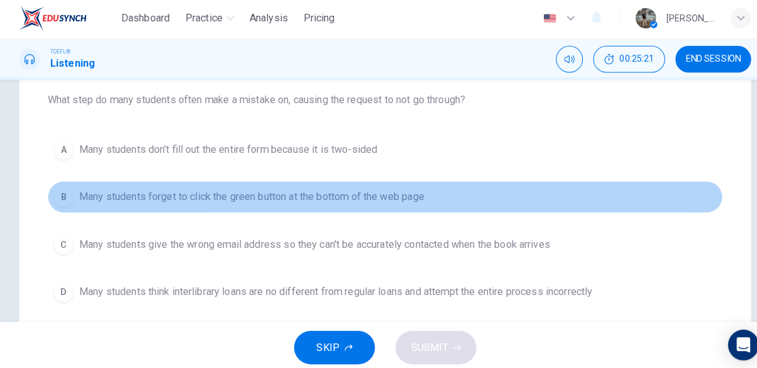
click at [137, 198] on span "Many students forget to click the green button at the bottom of the web page" at bounding box center [248, 195] width 338 height 15
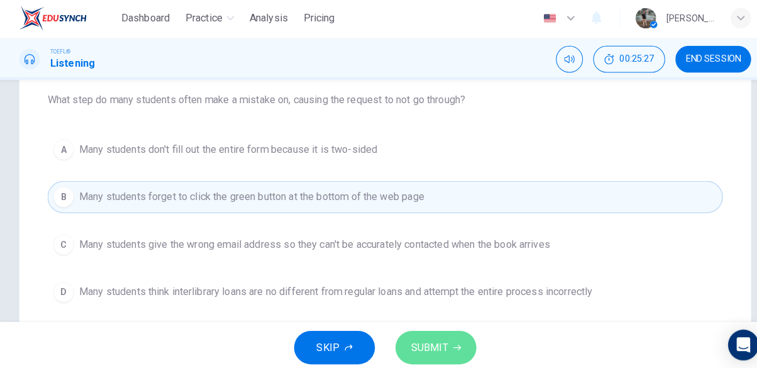
click at [446, 342] on icon "button" at bounding box center [449, 343] width 8 height 6
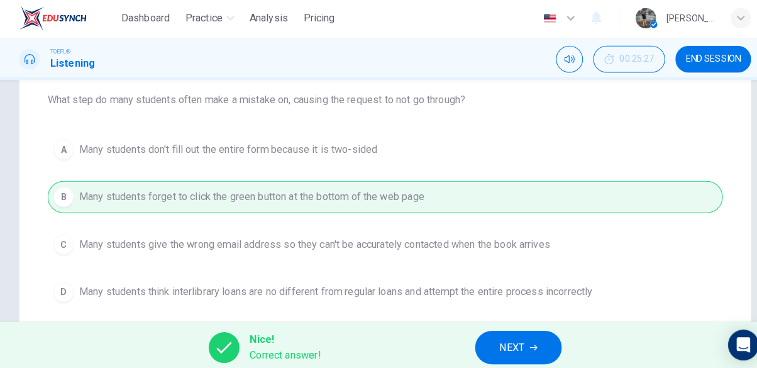
click at [513, 339] on span "NEXT" at bounding box center [502, 343] width 25 height 18
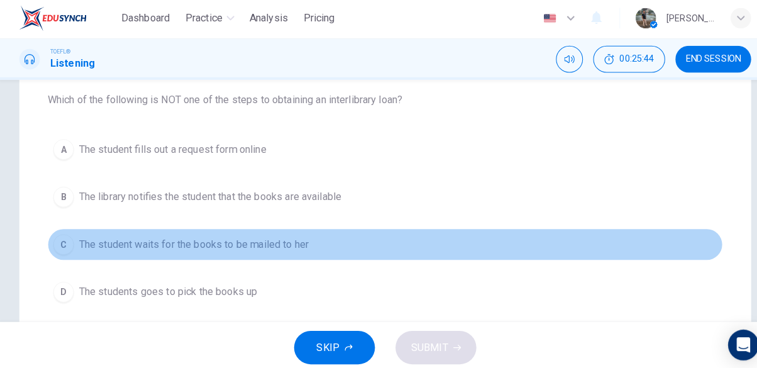
click at [164, 248] on span "The student waits for the books to be mailed to her" at bounding box center [191, 241] width 225 height 15
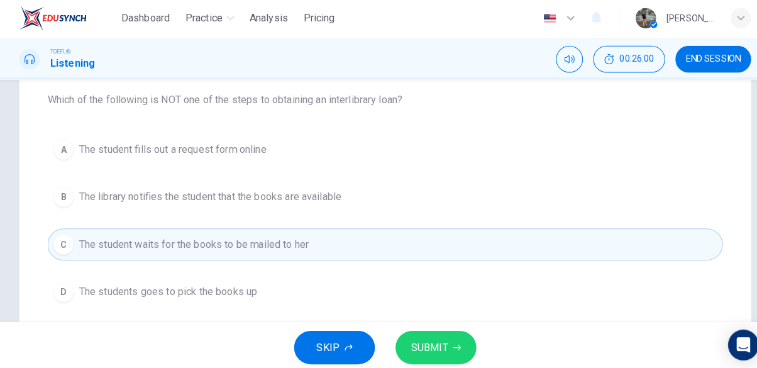
click at [437, 343] on span "SUBMIT" at bounding box center [421, 343] width 36 height 18
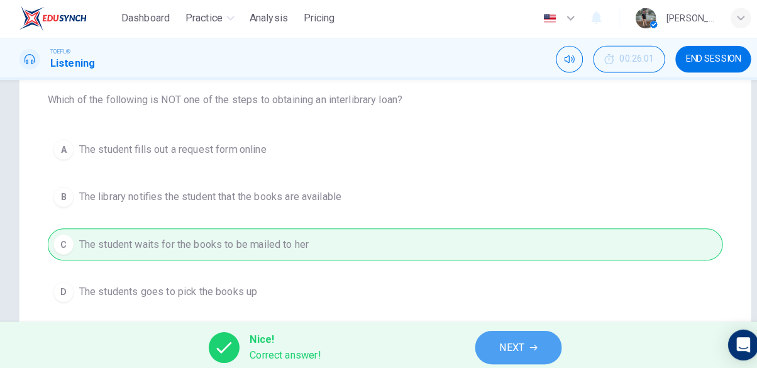
click at [529, 351] on button "NEXT" at bounding box center [508, 342] width 85 height 33
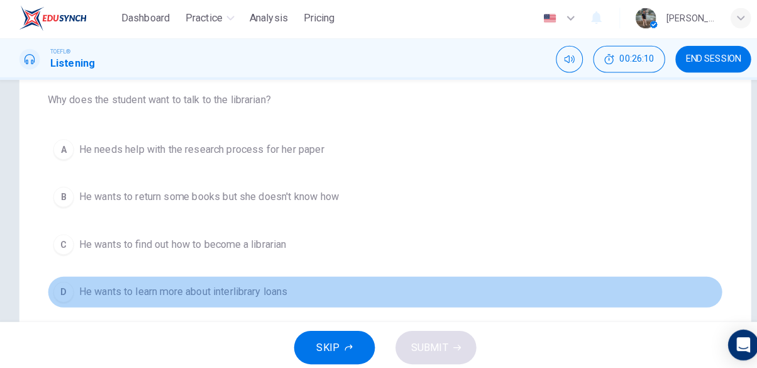
click at [186, 287] on span "He wants to learn more about interlibrary loans" at bounding box center [181, 288] width 204 height 15
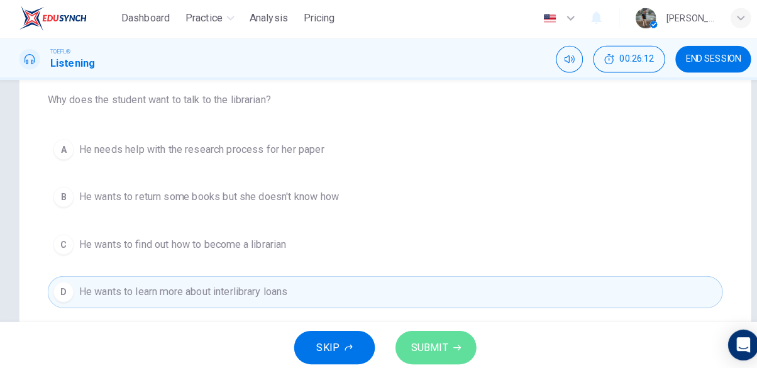
click at [447, 341] on icon "button" at bounding box center [449, 343] width 8 height 8
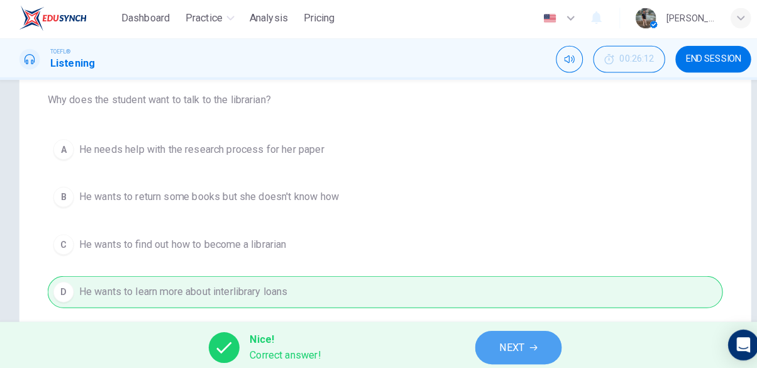
click at [530, 340] on button "NEXT" at bounding box center [508, 342] width 85 height 33
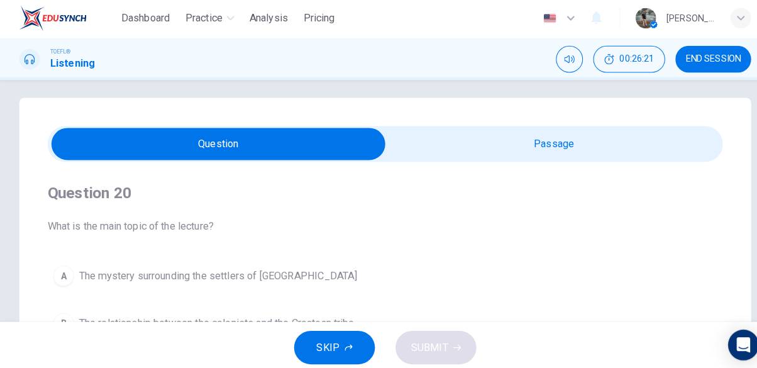
scroll to position [8, 0]
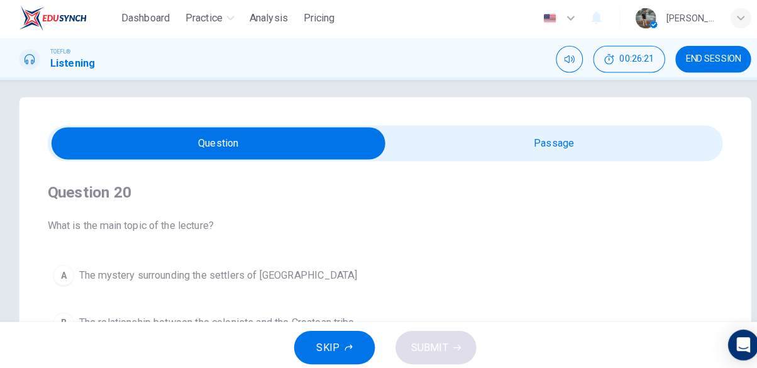
click at [548, 145] on input "checkbox" at bounding box center [215, 142] width 992 height 31
checkbox input "true"
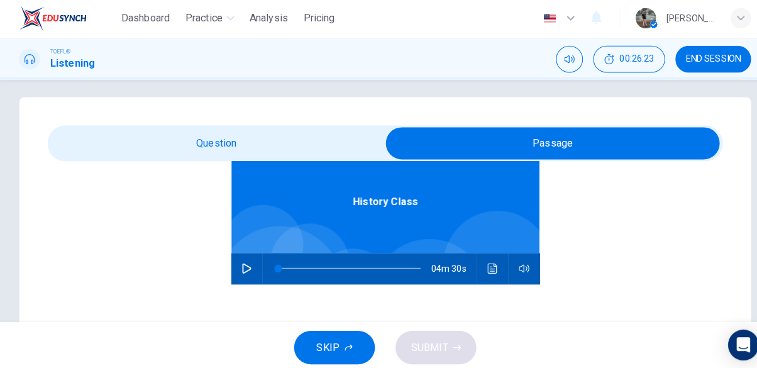
scroll to position [70, 0]
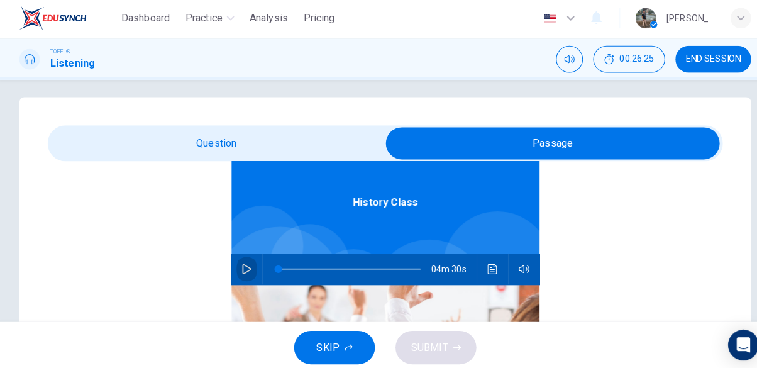
click at [240, 260] on icon "button" at bounding box center [242, 265] width 9 height 10
type input "0"
click at [237, 138] on input "checkbox" at bounding box center [543, 142] width 992 height 31
checkbox input "false"
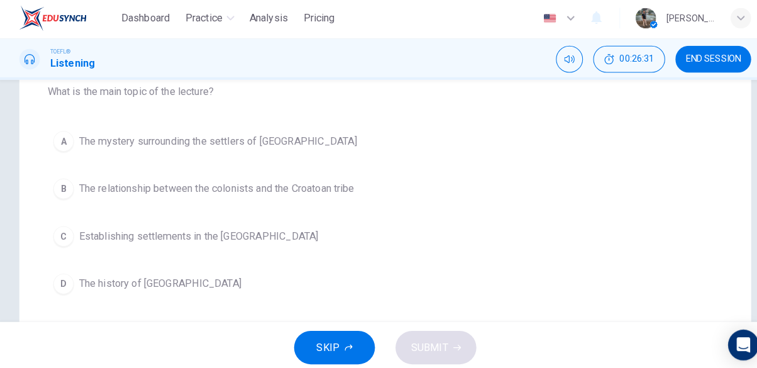
scroll to position [145, 0]
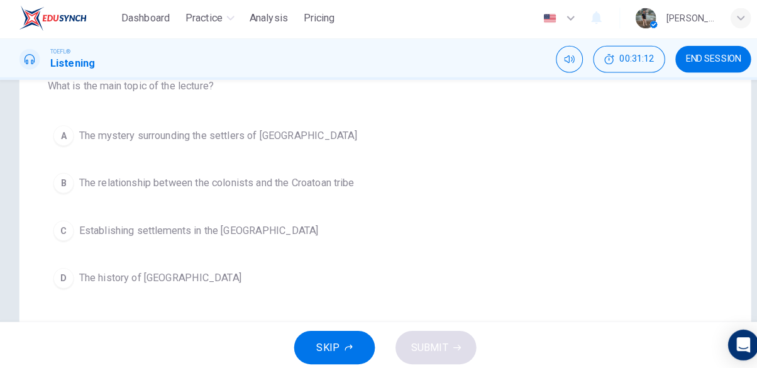
click at [222, 138] on span "The mystery surrounding the settlers of [GEOGRAPHIC_DATA]" at bounding box center [215, 135] width 272 height 15
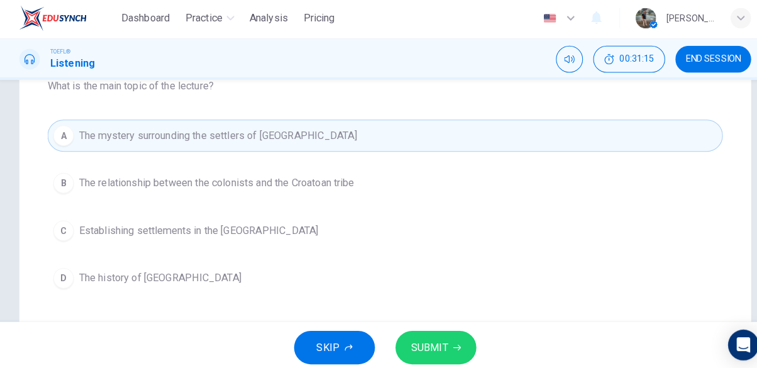
click at [180, 276] on span "The history of [GEOGRAPHIC_DATA]" at bounding box center [158, 274] width 159 height 15
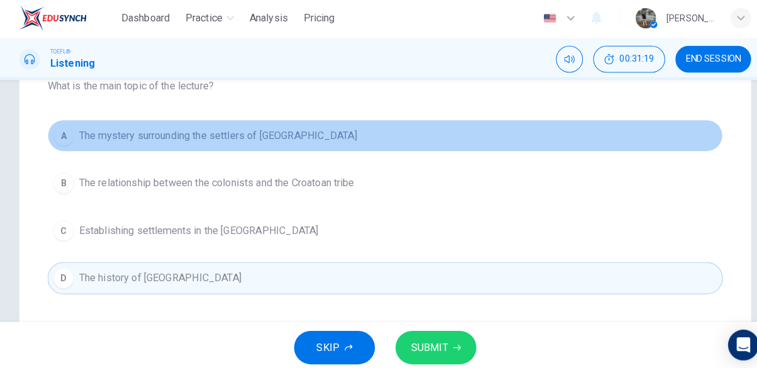
click at [268, 134] on span "The mystery surrounding the settlers of [GEOGRAPHIC_DATA]" at bounding box center [215, 135] width 272 height 15
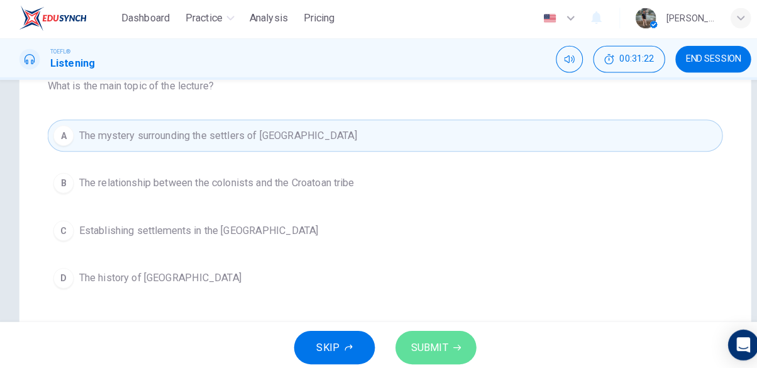
click at [445, 343] on icon "button" at bounding box center [449, 343] width 8 height 8
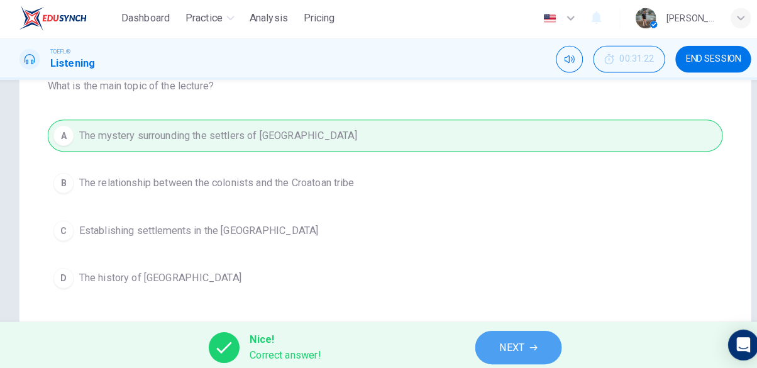
click at [518, 336] on button "NEXT" at bounding box center [508, 342] width 85 height 33
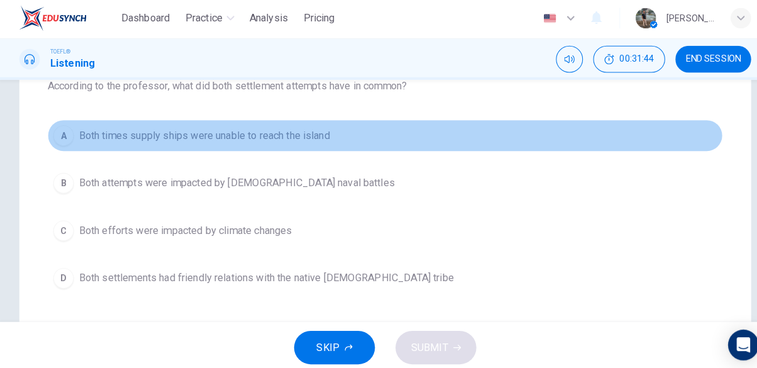
click at [219, 129] on span "Both times supply ships were unable to reach the island" at bounding box center [202, 135] width 246 height 15
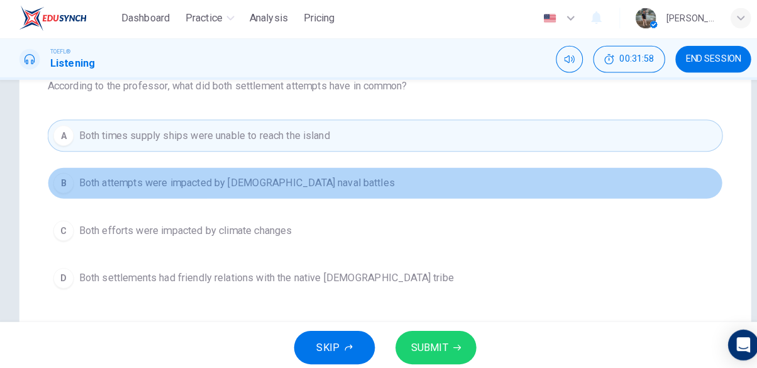
click at [275, 183] on span "Both attempts were impacted by [DEMOGRAPHIC_DATA] naval battles" at bounding box center [233, 181] width 309 height 15
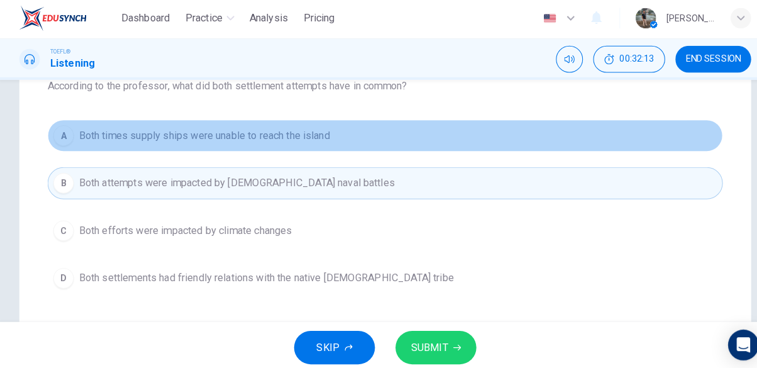
click at [298, 134] on span "Both times supply ships were unable to reach the island" at bounding box center [202, 135] width 246 height 15
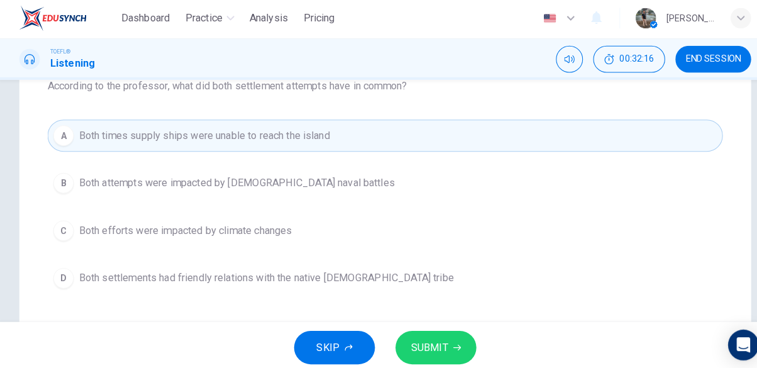
click at [434, 335] on span "SUBMIT" at bounding box center [421, 343] width 36 height 18
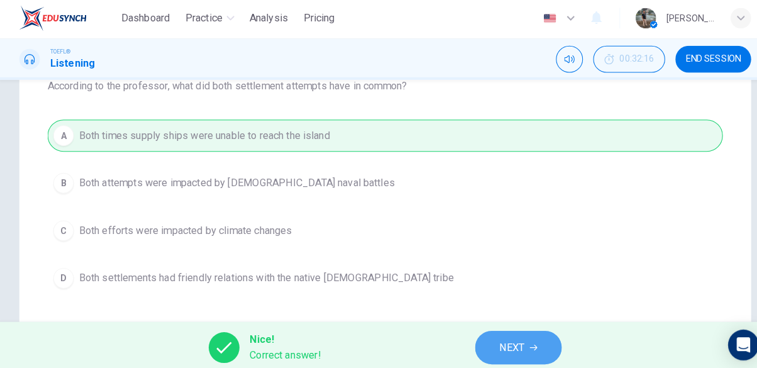
click at [523, 349] on button "NEXT" at bounding box center [508, 342] width 85 height 33
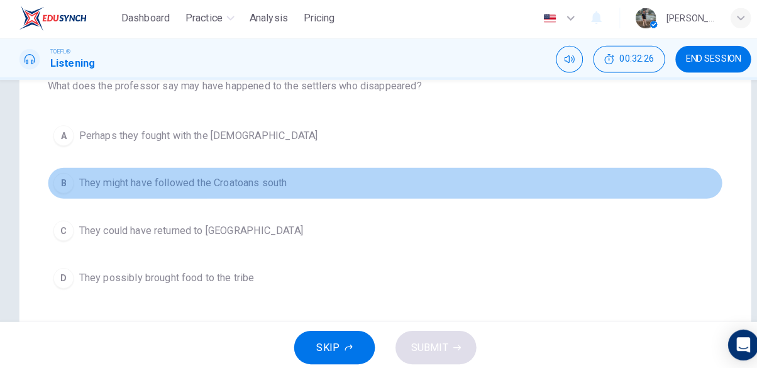
click at [221, 178] on span "They might have followed the Croatoans south" at bounding box center [181, 181] width 204 height 15
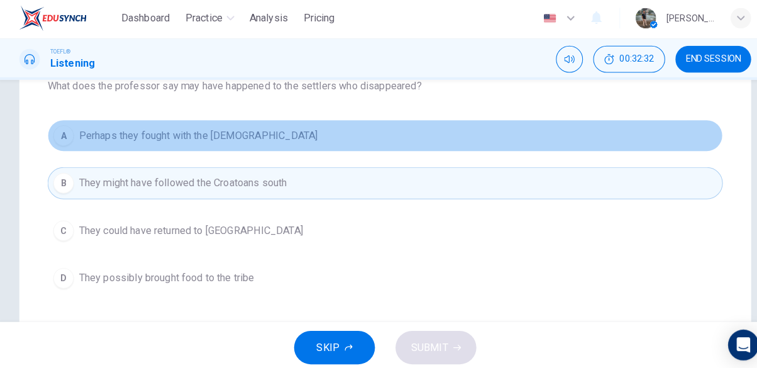
click at [267, 133] on button "A Perhaps they fought with the [DEMOGRAPHIC_DATA]" at bounding box center [378, 134] width 661 height 31
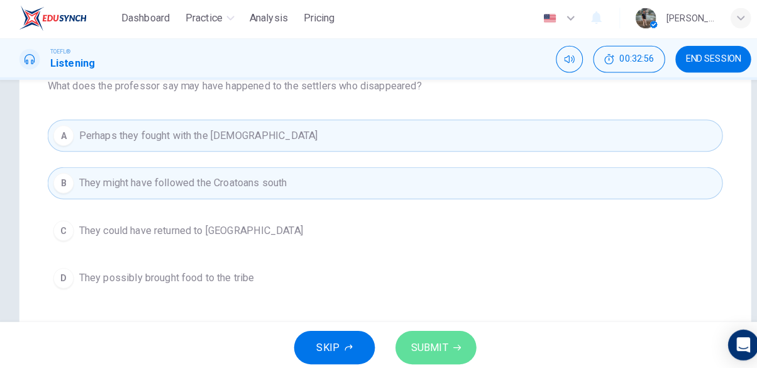
click at [441, 337] on button "SUBMIT" at bounding box center [427, 342] width 79 height 33
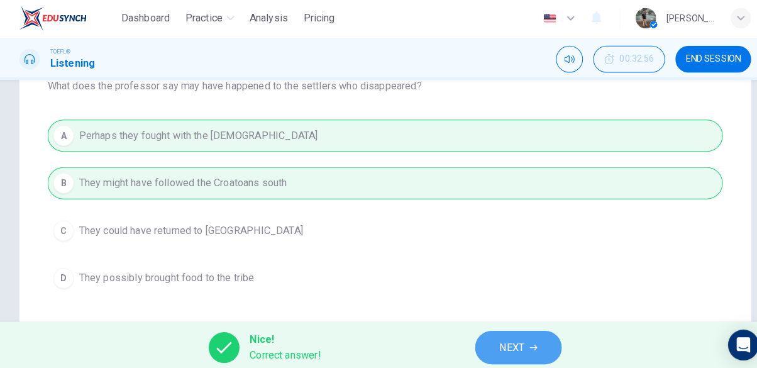
click at [520, 339] on icon "button" at bounding box center [524, 343] width 8 height 8
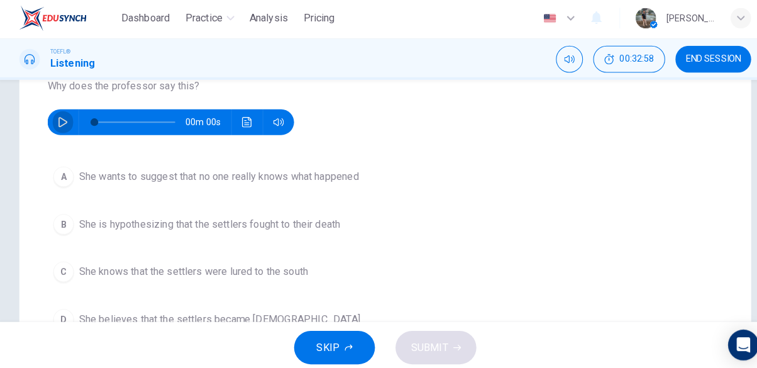
click at [60, 123] on icon "button" at bounding box center [63, 122] width 10 height 10
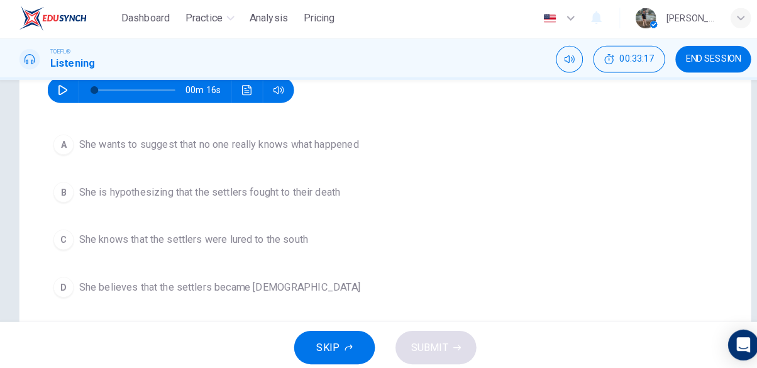
scroll to position [177, 0]
click at [154, 239] on span "She knows that the settlers were lured to the south" at bounding box center [191, 236] width 224 height 15
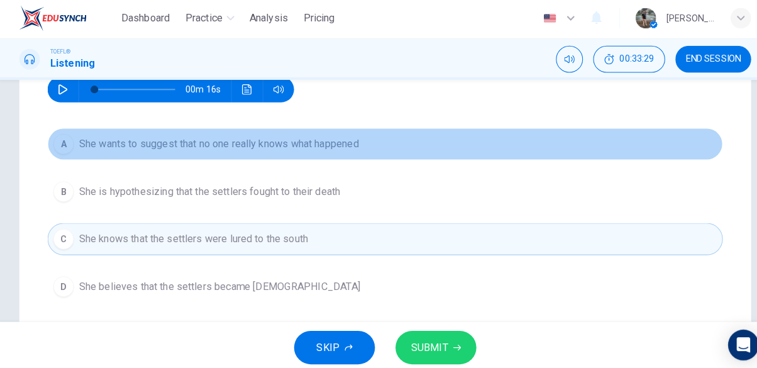
click at [310, 139] on span "She wants to suggest that no one really knows what happened" at bounding box center [216, 143] width 274 height 15
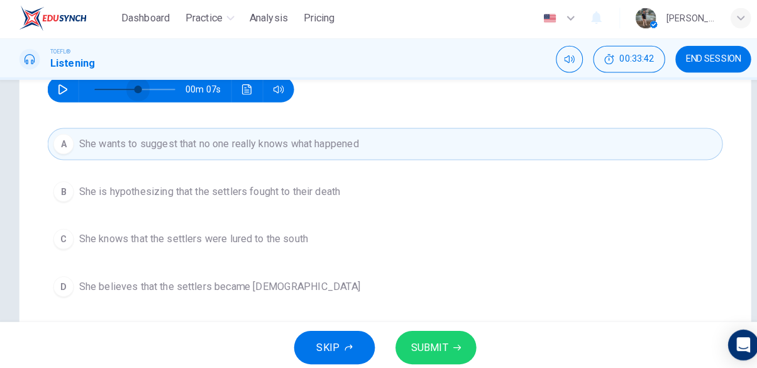
click at [136, 90] on span at bounding box center [133, 90] width 79 height 26
click at [63, 89] on icon "button" at bounding box center [63, 90] width 10 height 10
click at [435, 350] on span "SUBMIT" at bounding box center [421, 343] width 36 height 18
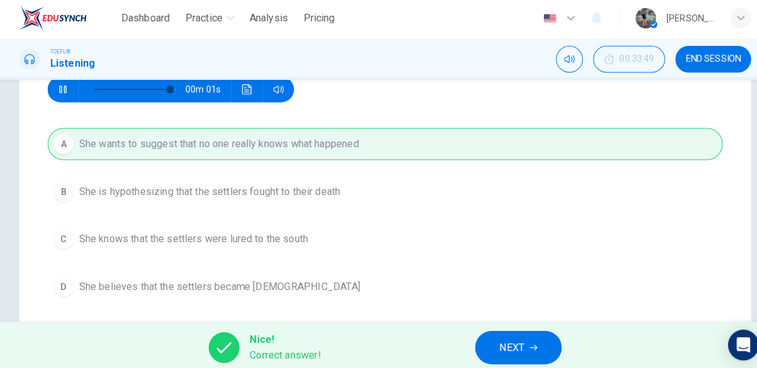
type input "0"
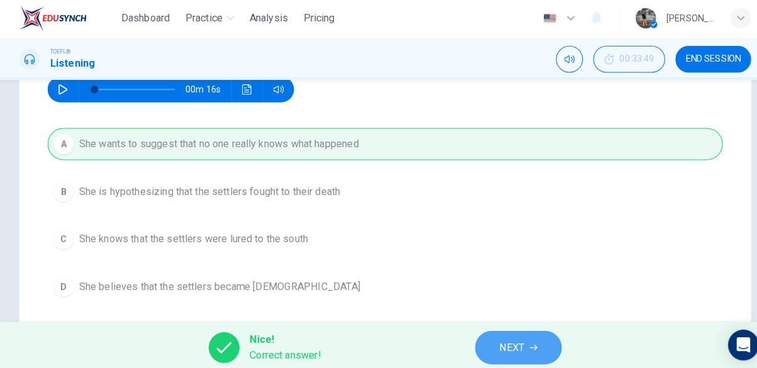
click at [530, 342] on button "NEXT" at bounding box center [508, 342] width 85 height 33
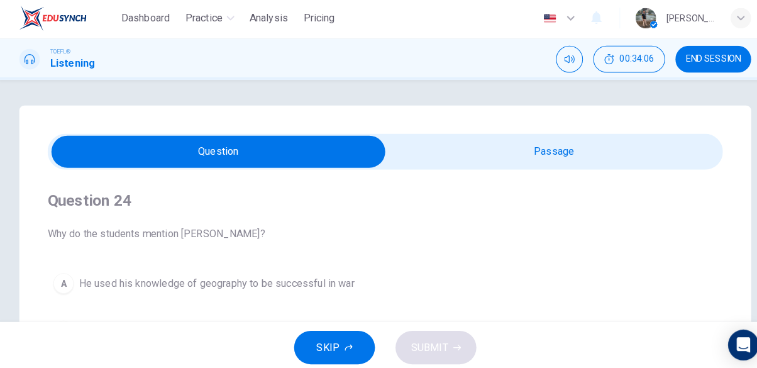
click at [550, 158] on input "checkbox" at bounding box center [215, 150] width 992 height 31
checkbox input "true"
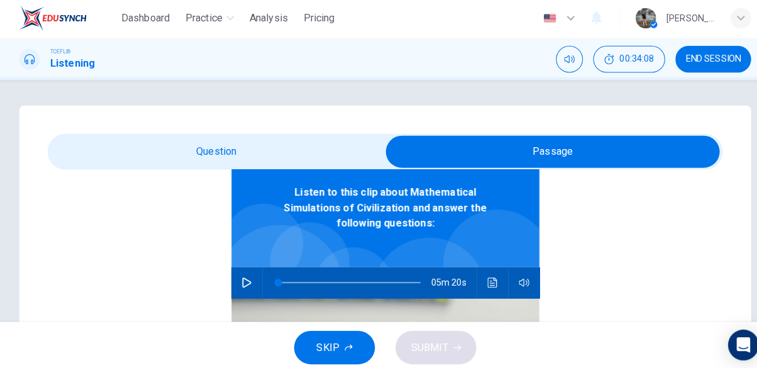
scroll to position [81, 0]
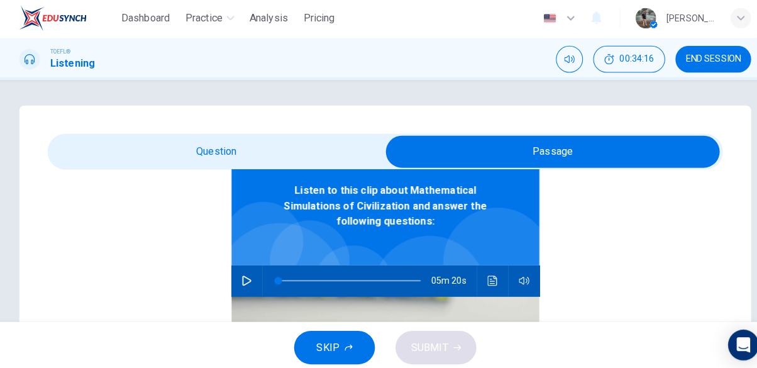
click at [241, 278] on icon "button" at bounding box center [243, 277] width 10 height 10
type input "0"
click at [251, 148] on input "checkbox" at bounding box center [543, 150] width 992 height 31
checkbox input "false"
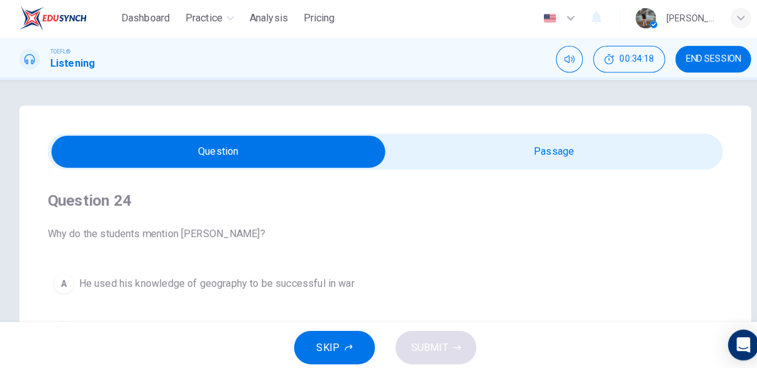
scroll to position [0, 0]
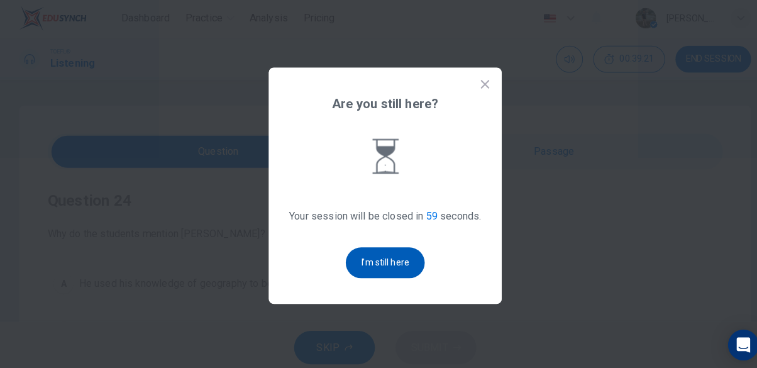
click at [378, 275] on button "I'm still here" at bounding box center [378, 259] width 77 height 30
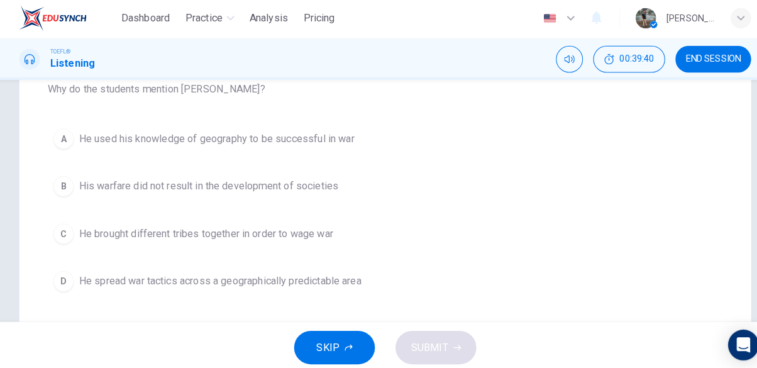
scroll to position [140, 0]
click at [200, 239] on span "He brought different tribes together in order to wage war" at bounding box center [203, 232] width 249 height 15
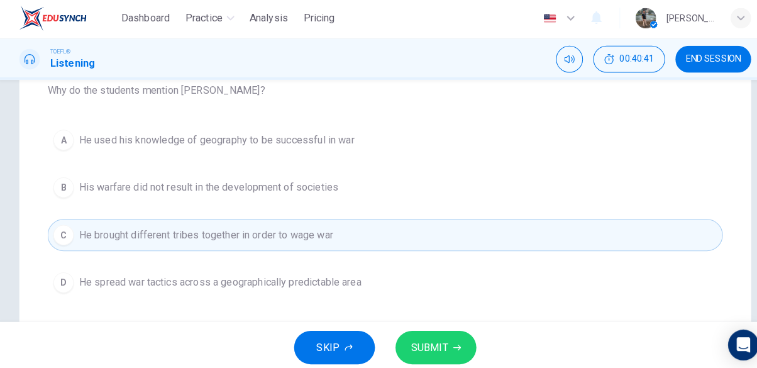
click at [209, 280] on span "He spread war tactics across a geographically predictable area" at bounding box center [217, 278] width 276 height 15
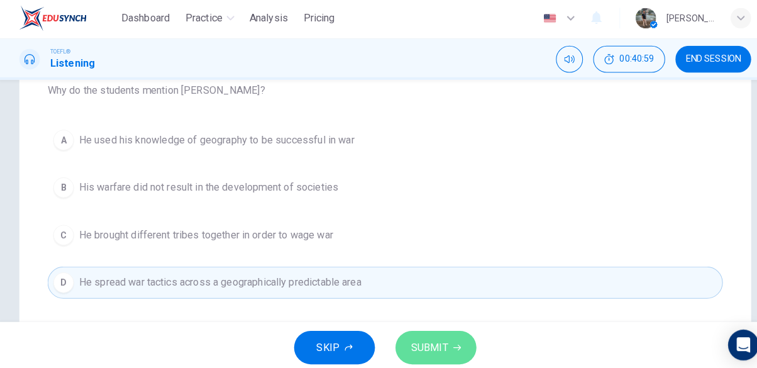
click at [443, 344] on button "SUBMIT" at bounding box center [427, 342] width 79 height 33
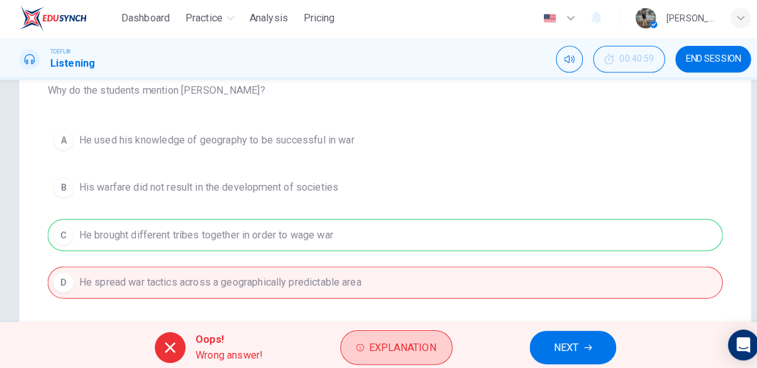
click at [422, 346] on span "Explanation" at bounding box center [396, 343] width 66 height 18
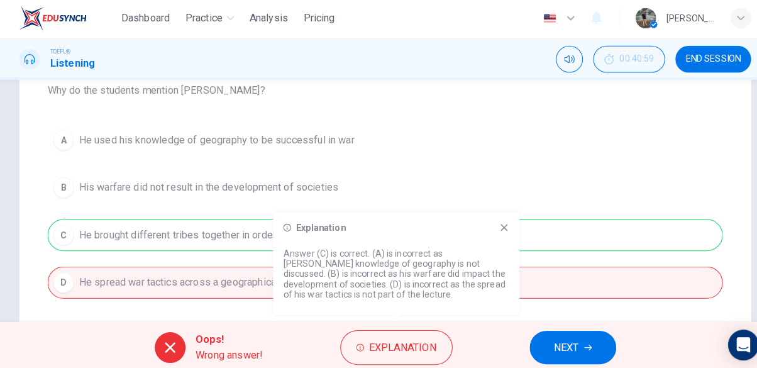
click at [478, 338] on div "Oops! Wrong answer! Explanation NEXT" at bounding box center [378, 342] width 757 height 50
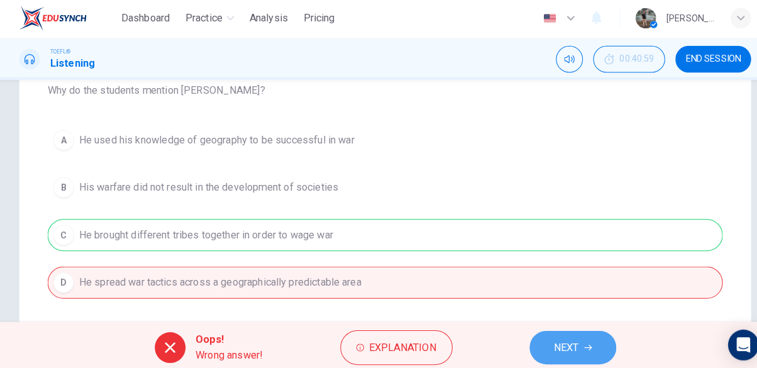
click at [548, 350] on span "NEXT" at bounding box center [556, 343] width 25 height 18
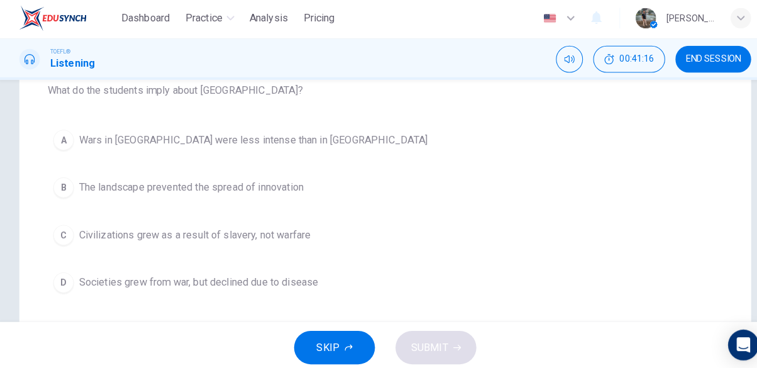
click at [216, 144] on span "Wars in [GEOGRAPHIC_DATA] were less intense than in [GEOGRAPHIC_DATA]" at bounding box center [249, 139] width 341 height 15
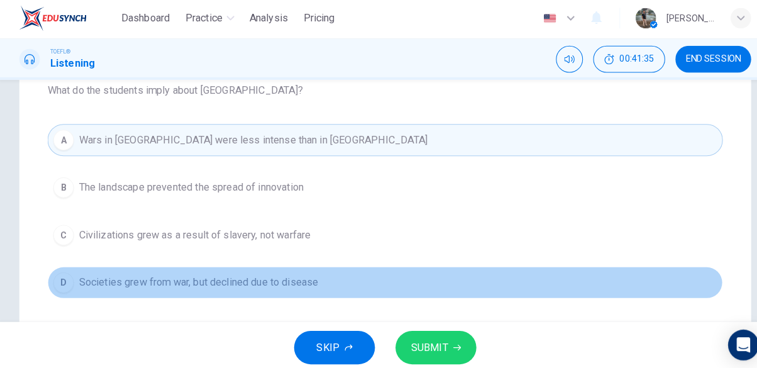
click at [290, 271] on span "Societies grew from war, but declined due to disease" at bounding box center [196, 278] width 234 height 15
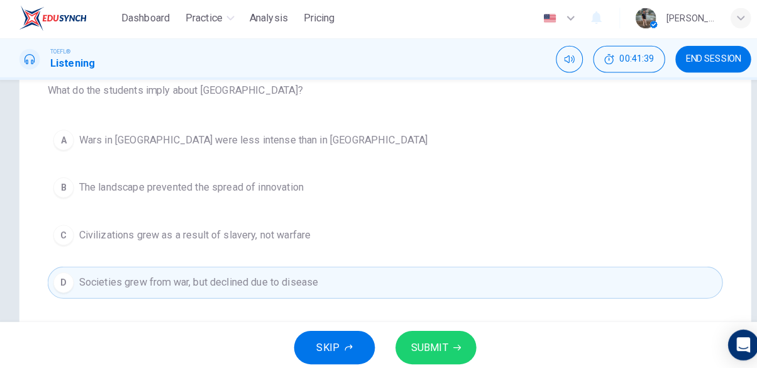
click at [422, 342] on span "SUBMIT" at bounding box center [421, 343] width 36 height 18
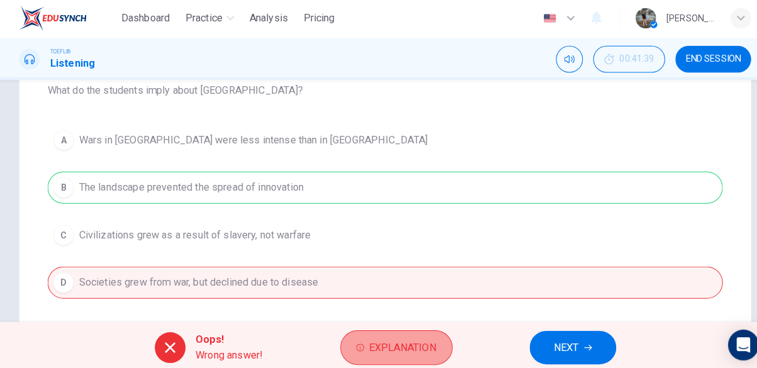
click at [387, 349] on span "Explanation" at bounding box center [396, 343] width 66 height 18
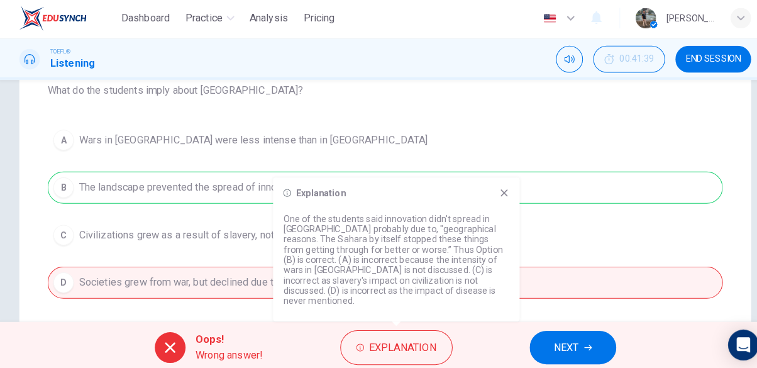
click at [496, 195] on icon at bounding box center [494, 191] width 7 height 7
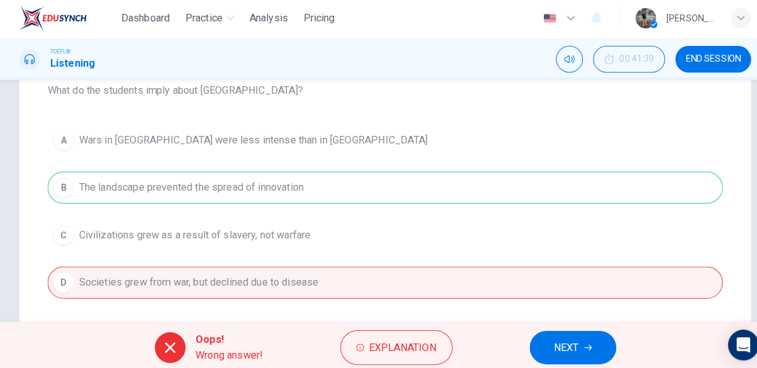
click at [569, 339] on button "NEXT" at bounding box center [562, 342] width 85 height 33
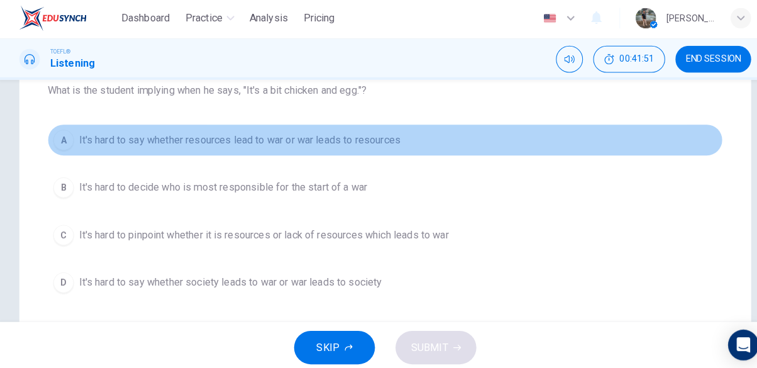
click at [298, 143] on span "It's hard to say whether resources lead to war or war leads to resources" at bounding box center [236, 139] width 315 height 15
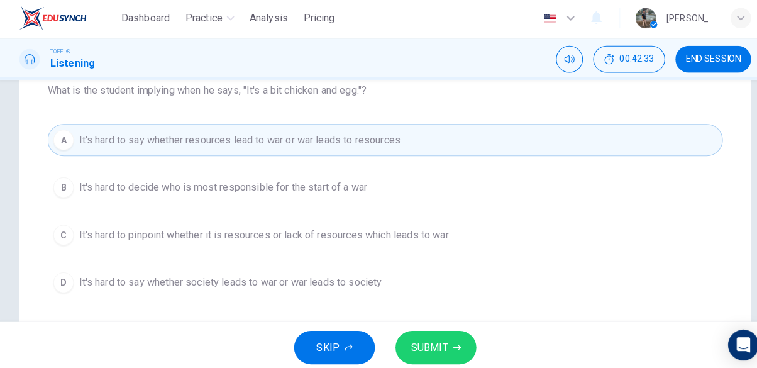
click at [447, 335] on button "SUBMIT" at bounding box center [427, 342] width 79 height 33
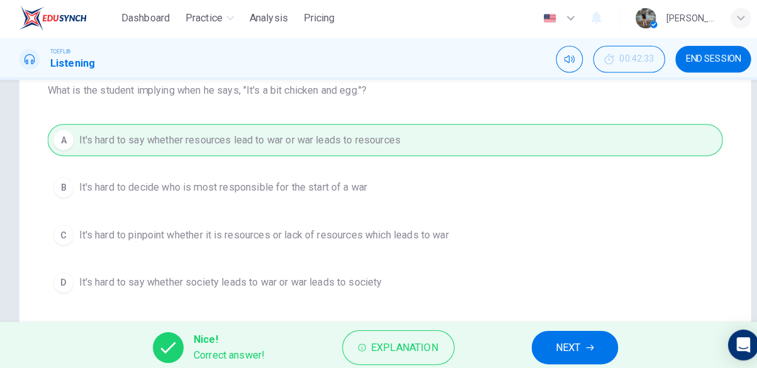
click at [558, 344] on span "NEXT" at bounding box center [557, 343] width 25 height 18
click at [558, 344] on div "Nice! Correct answer! Explanation NEXT" at bounding box center [378, 342] width 757 height 50
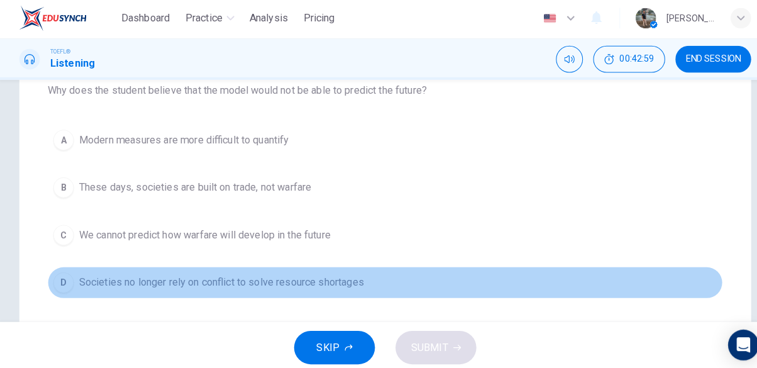
click at [185, 276] on span "Societies no longer rely on conflict to solve resource shortages" at bounding box center [218, 278] width 279 height 15
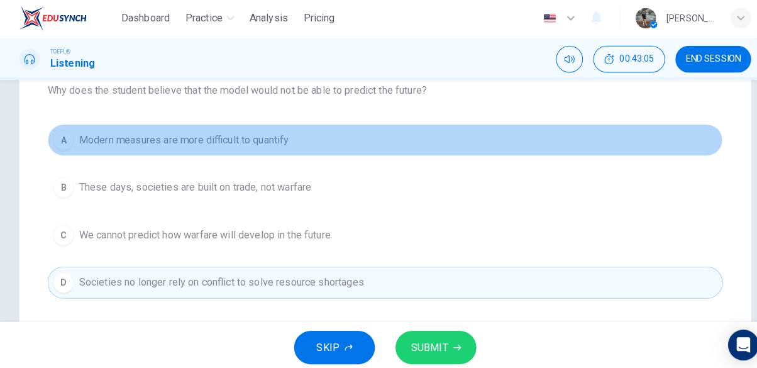
click at [256, 135] on span "Modern measures are more difficult to quantify" at bounding box center [181, 139] width 205 height 15
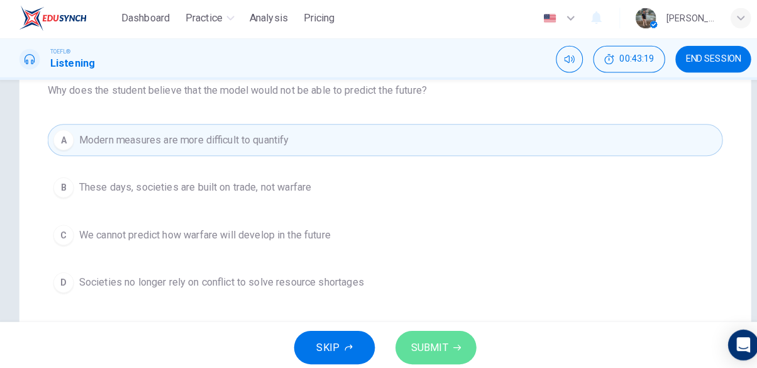
click at [426, 339] on span "SUBMIT" at bounding box center [421, 343] width 36 height 18
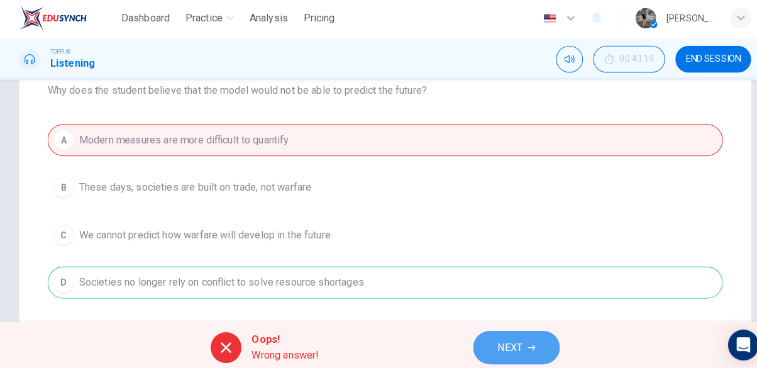
click at [520, 339] on icon "button" at bounding box center [522, 343] width 8 height 8
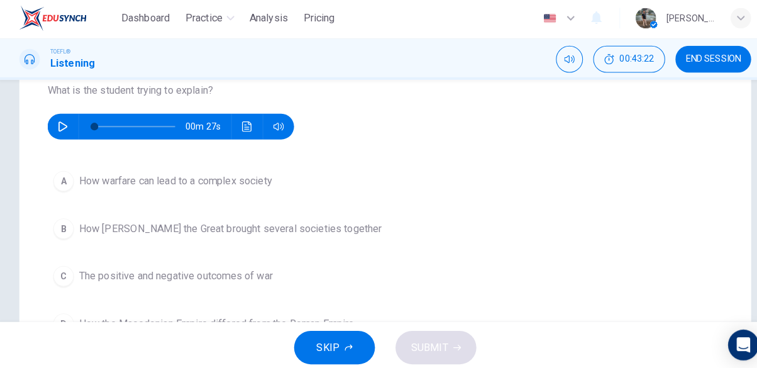
click at [63, 128] on icon "button" at bounding box center [62, 126] width 9 height 10
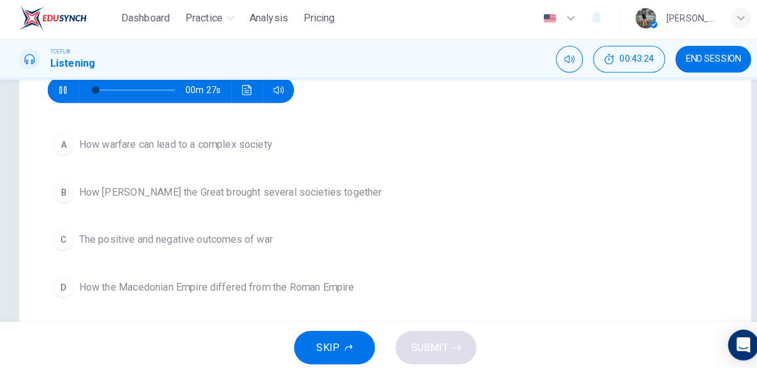
scroll to position [176, 0]
type input "0"
click at [114, 237] on span "The positive and negative outcomes of war" at bounding box center [174, 236] width 190 height 15
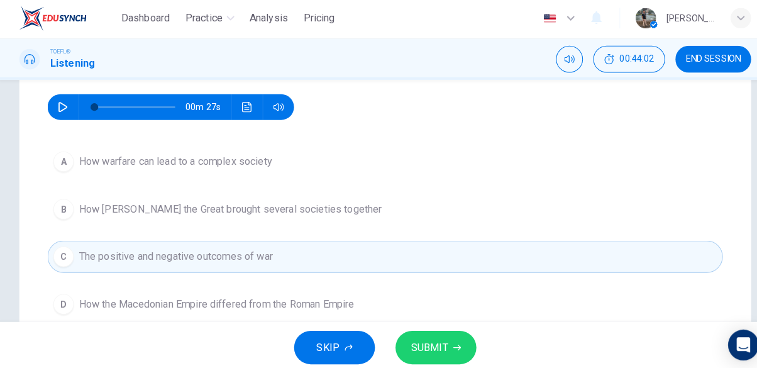
scroll to position [160, 0]
click at [451, 340] on icon "button" at bounding box center [449, 343] width 8 height 8
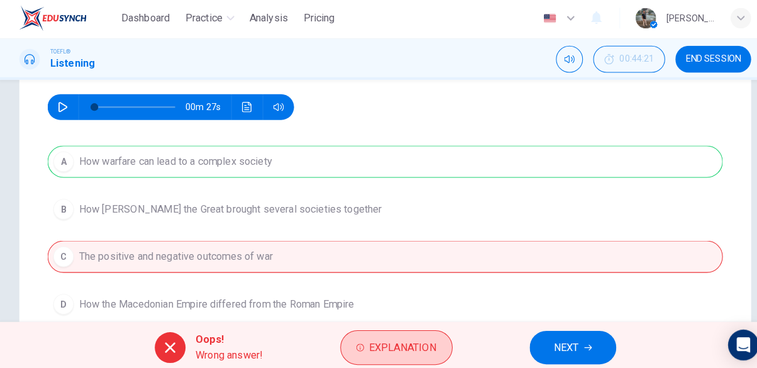
click at [405, 339] on span "Explanation" at bounding box center [396, 343] width 66 height 18
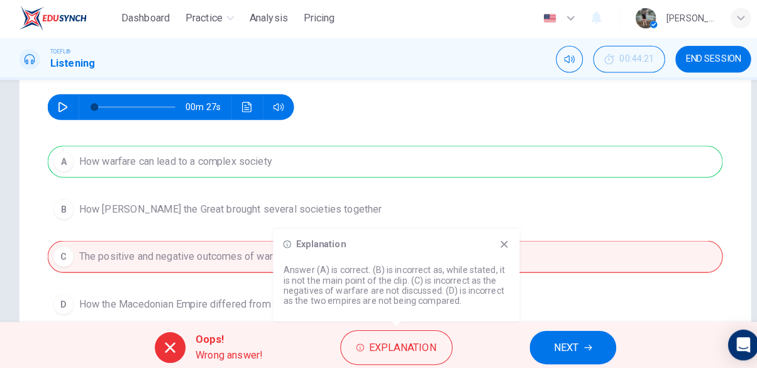
click at [496, 243] on icon at bounding box center [494, 241] width 7 height 7
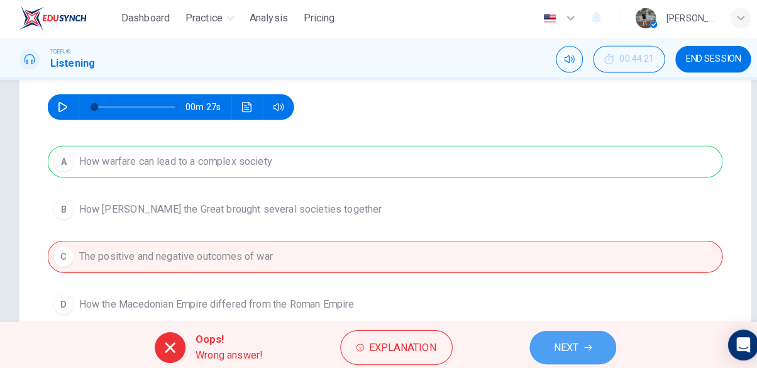
click at [545, 348] on span "NEXT" at bounding box center [556, 343] width 25 height 18
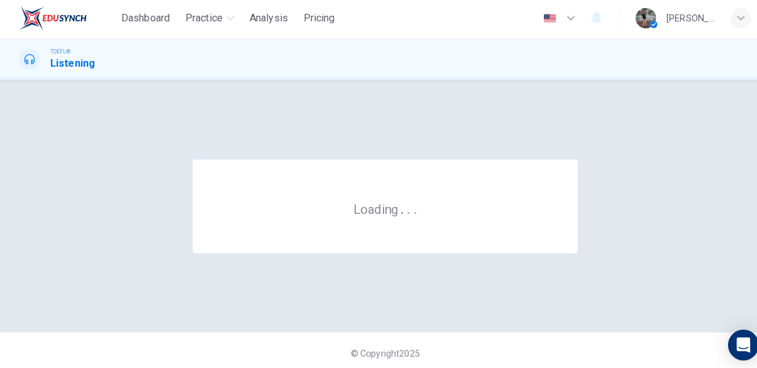
scroll to position [0, 0]
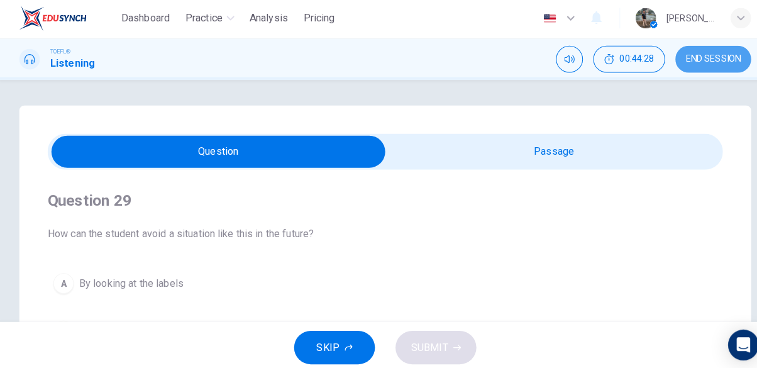
click at [709, 60] on span "END SESSION" at bounding box center [699, 60] width 54 height 10
